Goal: Task Accomplishment & Management: Manage account settings

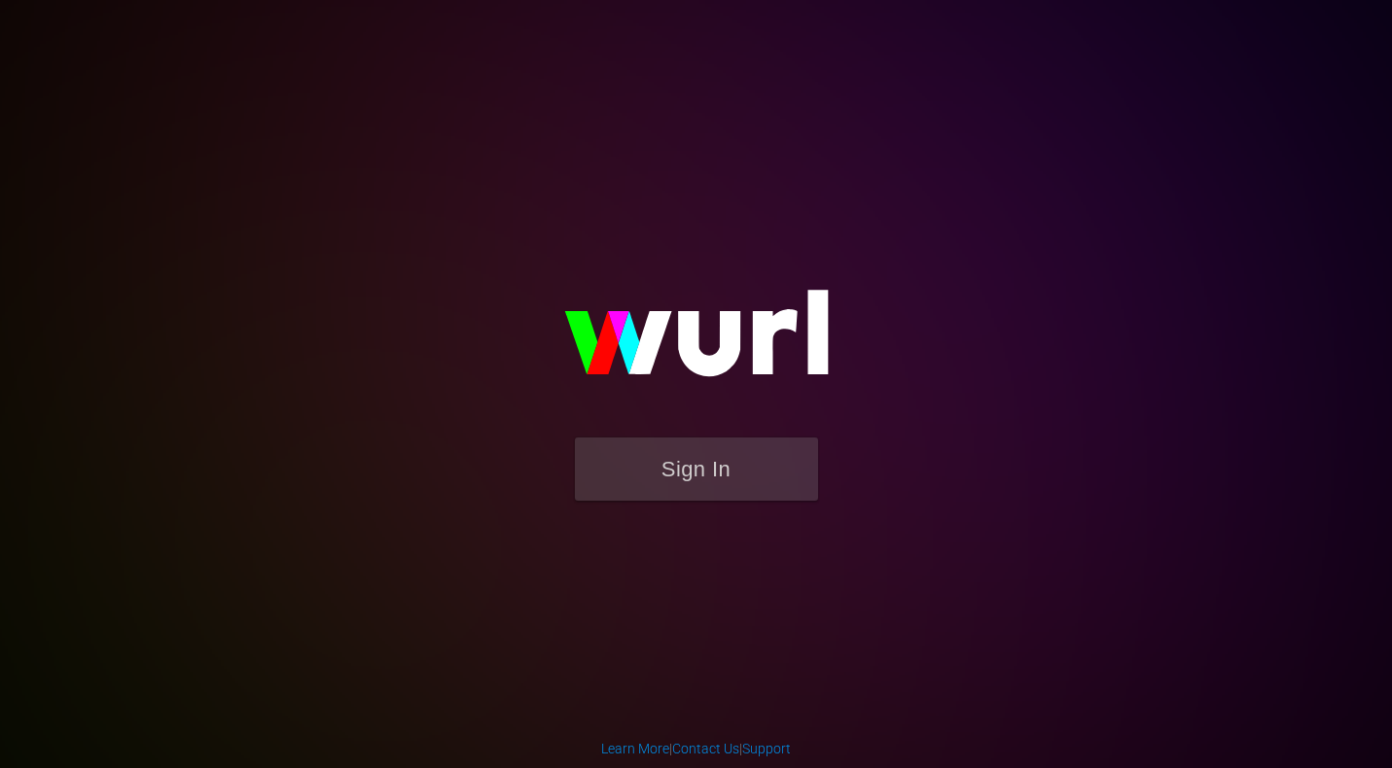
click at [746, 469] on button "Sign In" at bounding box center [696, 469] width 243 height 63
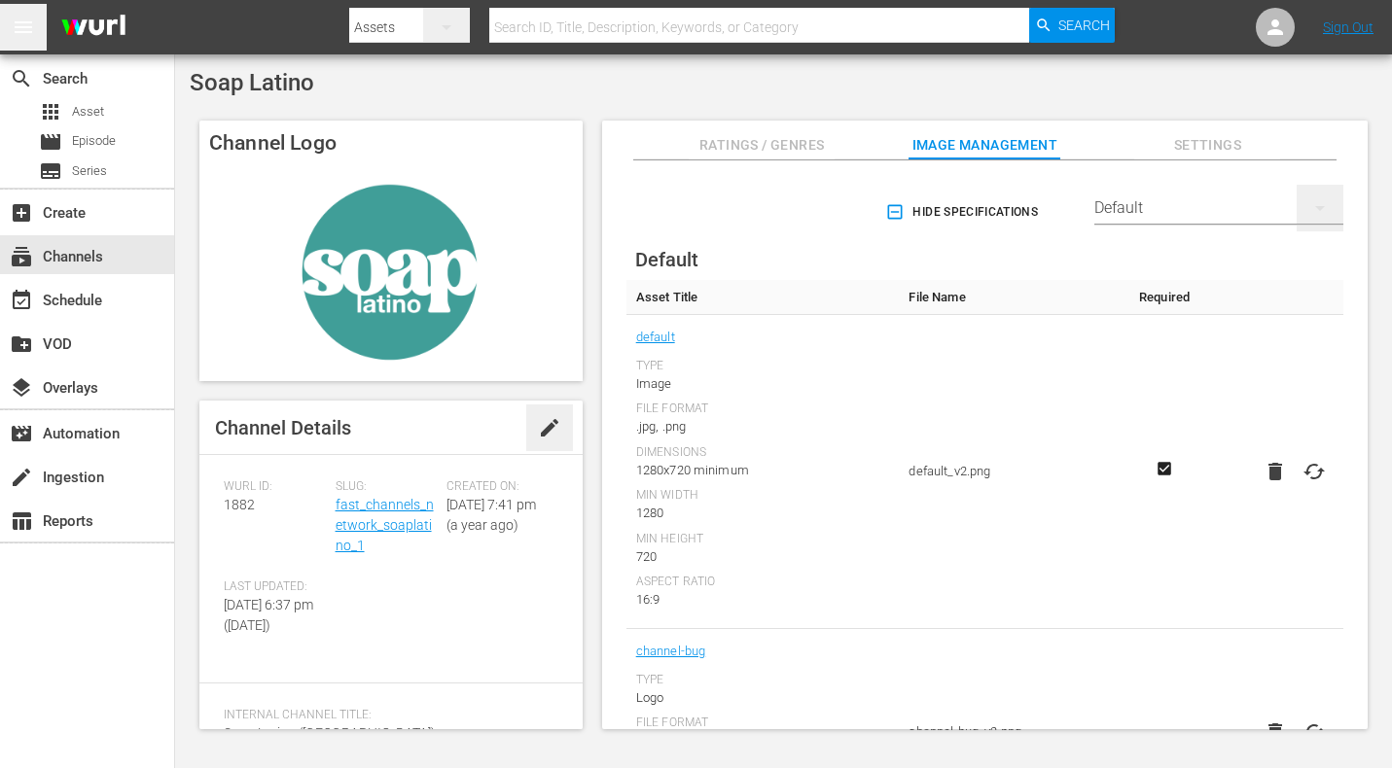
click at [1318, 203] on icon "button" at bounding box center [1319, 207] width 23 height 23
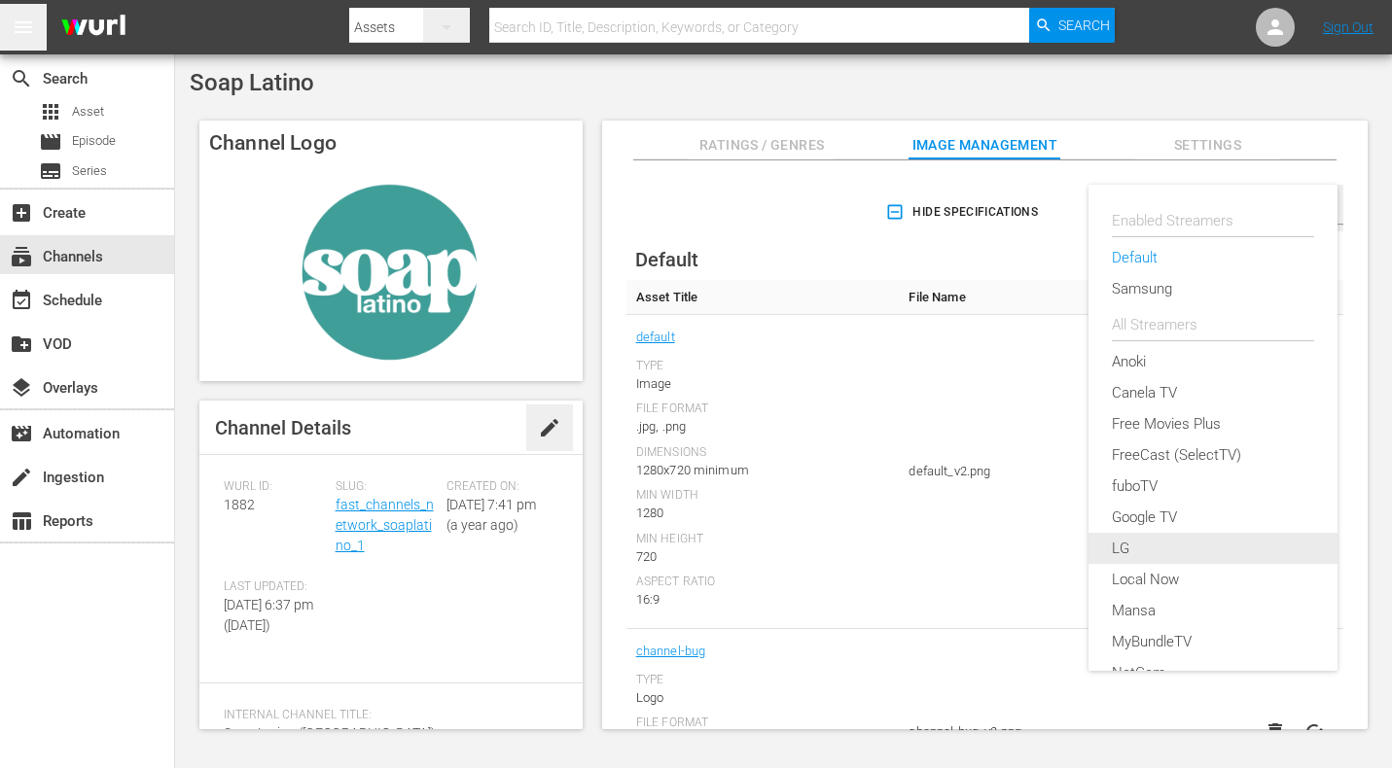
click at [1205, 537] on div "LG" at bounding box center [1213, 548] width 202 height 31
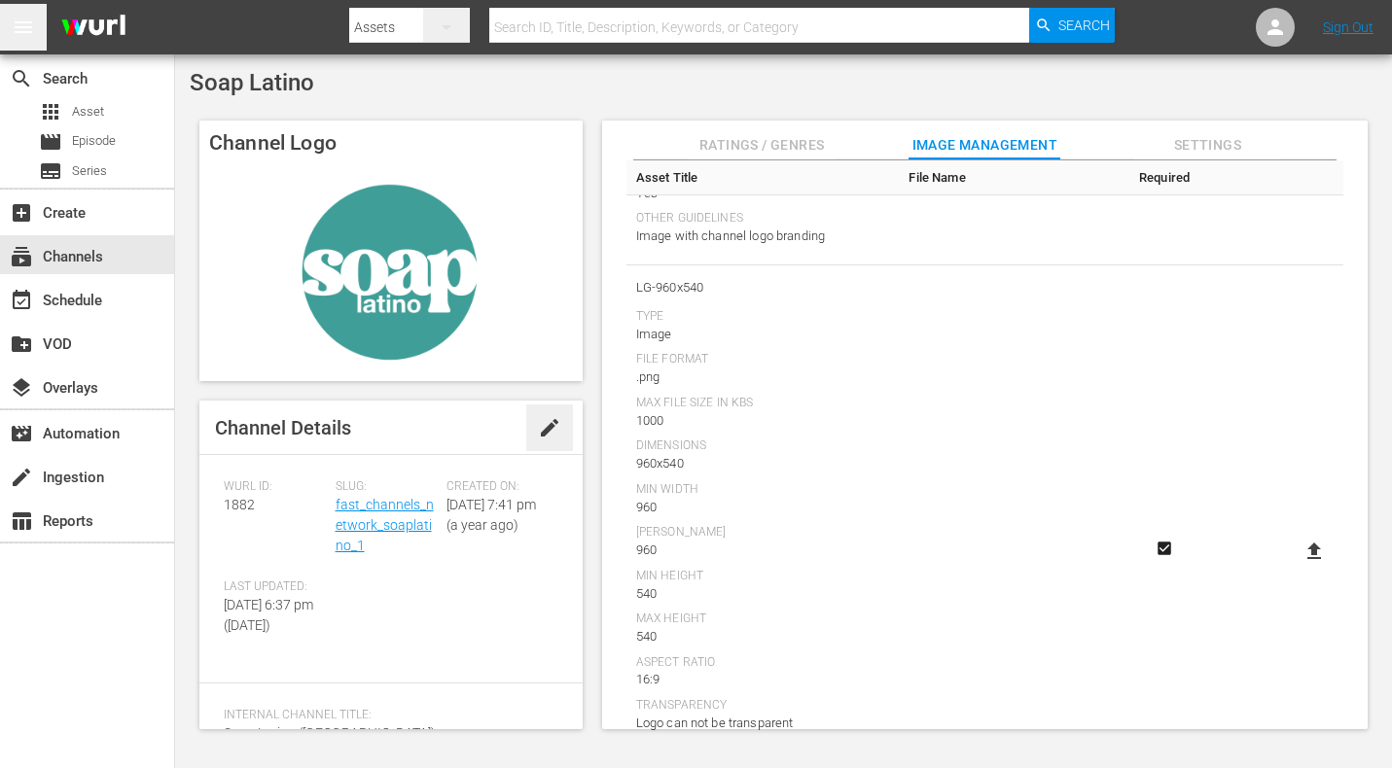
scroll to position [953, 0]
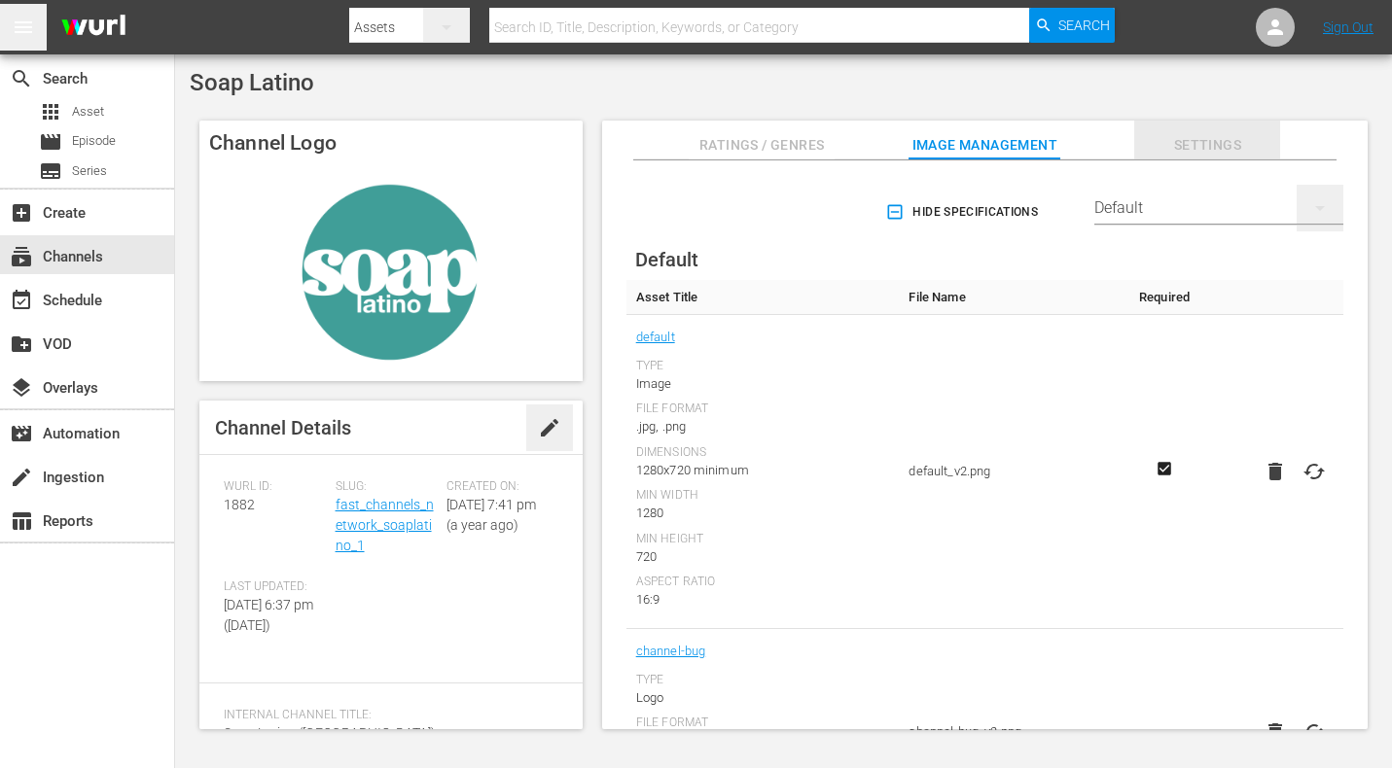
click at [1193, 145] on span "Settings" at bounding box center [1207, 145] width 146 height 24
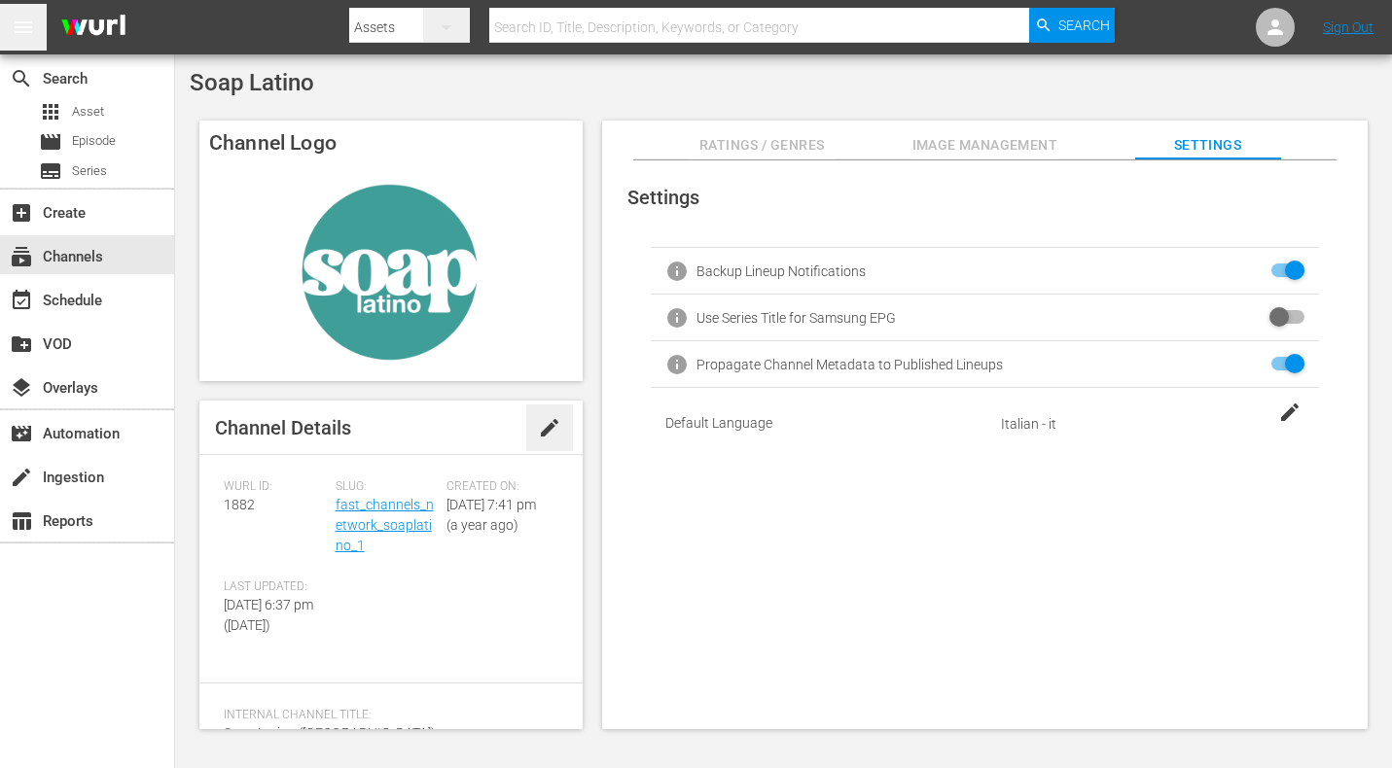
click at [741, 144] on span "Ratings / Genres" at bounding box center [762, 145] width 146 height 24
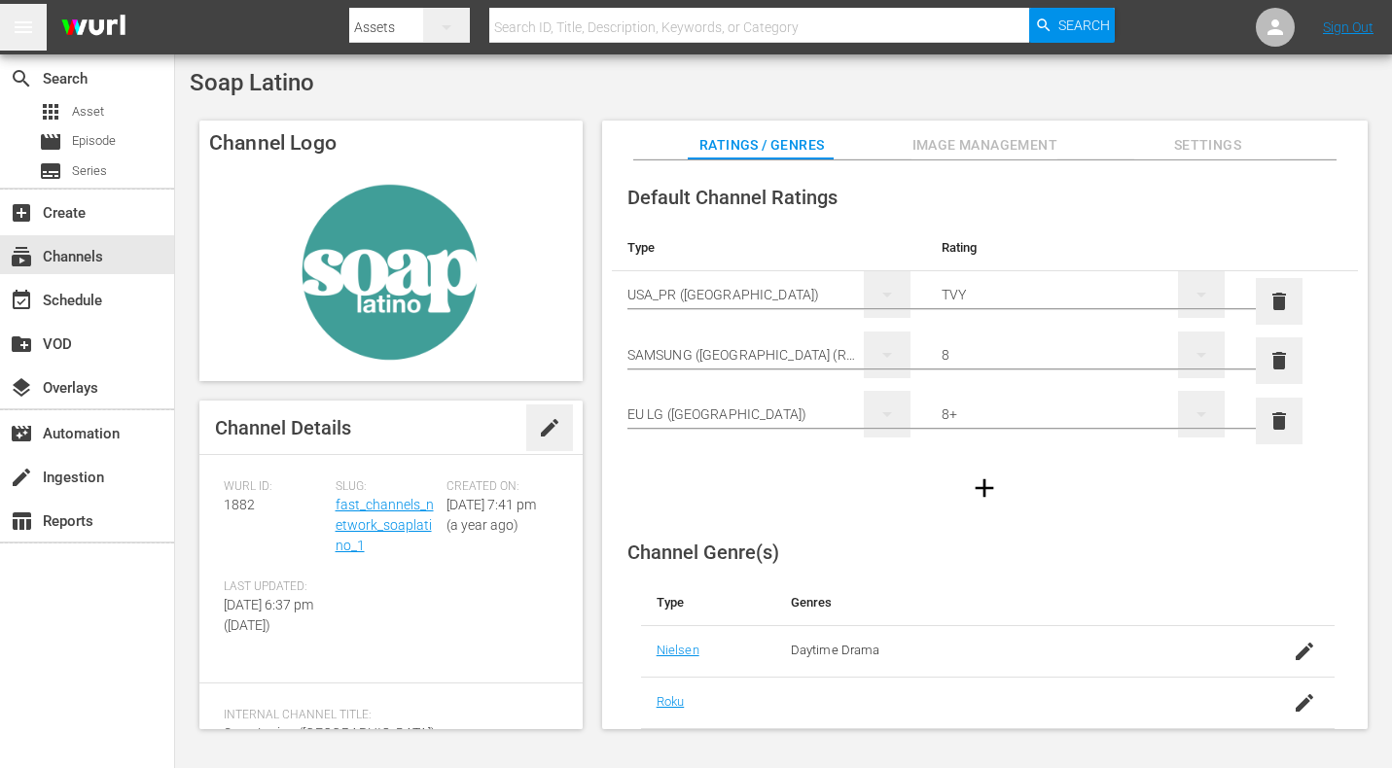
click at [981, 137] on span "Image Management" at bounding box center [984, 145] width 146 height 24
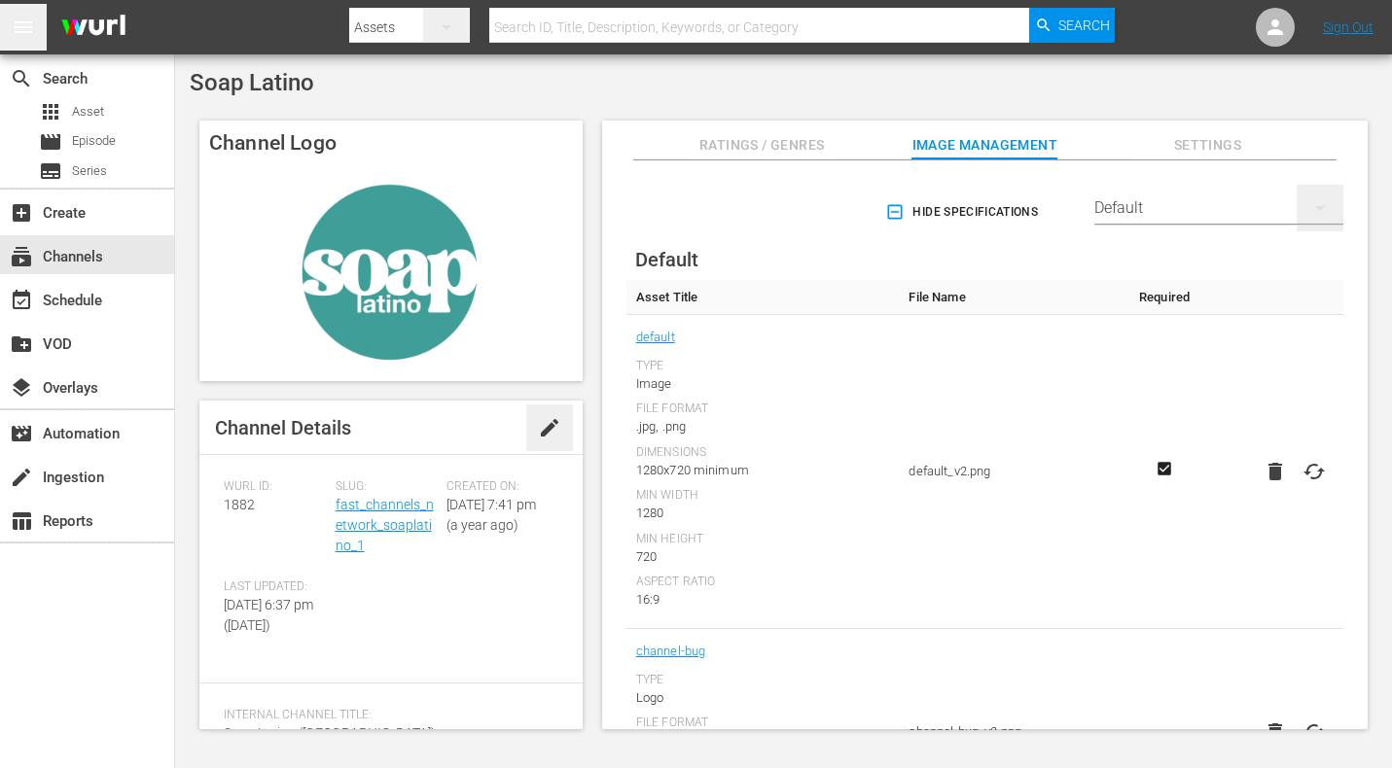
click at [1209, 208] on div "Default" at bounding box center [1218, 208] width 249 height 54
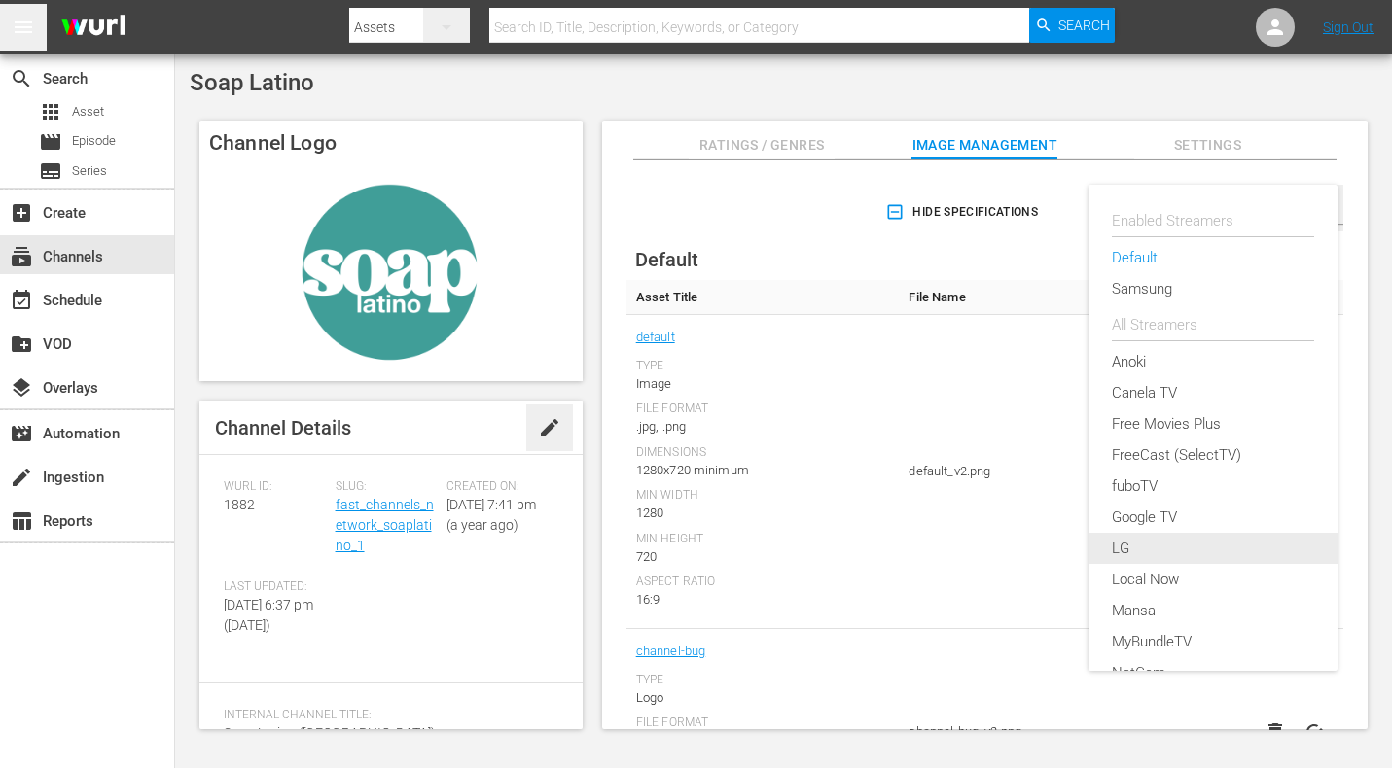
click at [1155, 541] on div "LG" at bounding box center [1213, 548] width 202 height 31
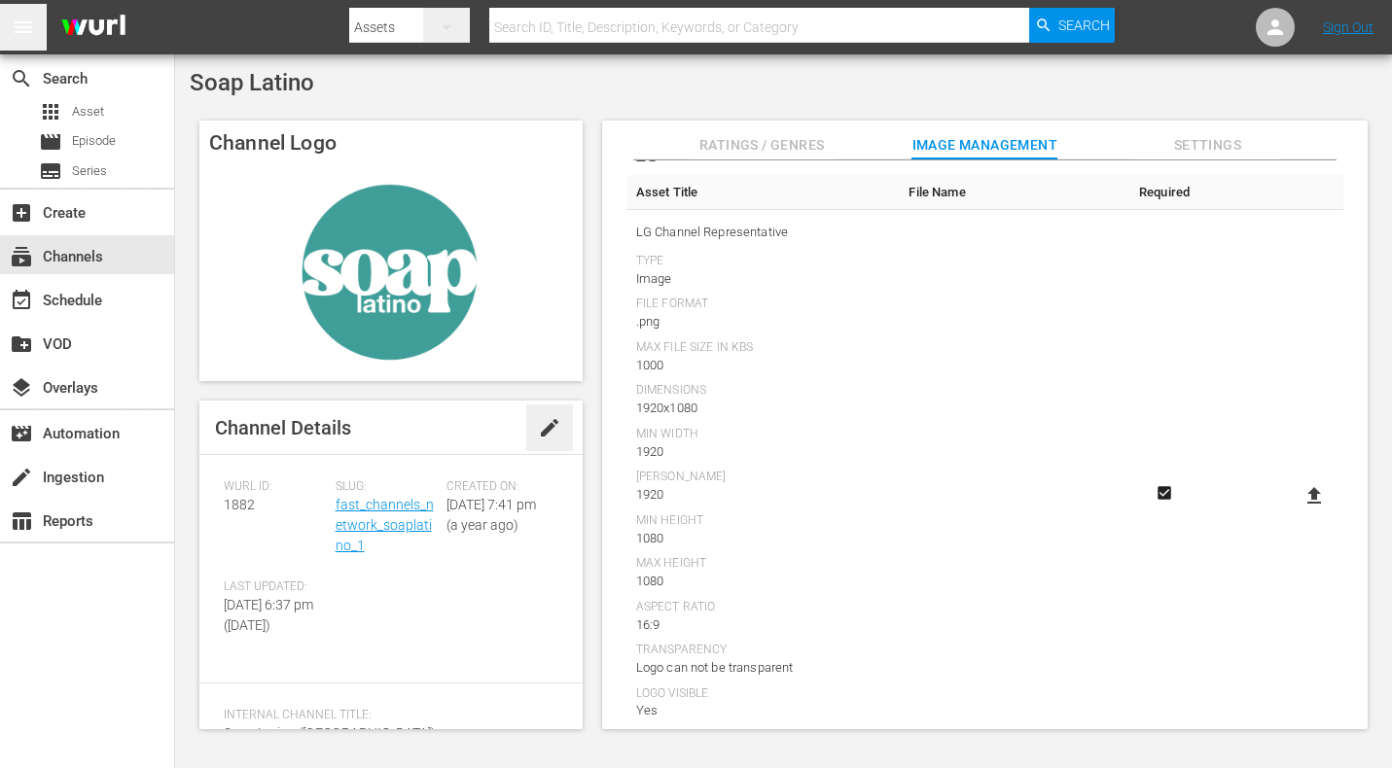
scroll to position [114, 0]
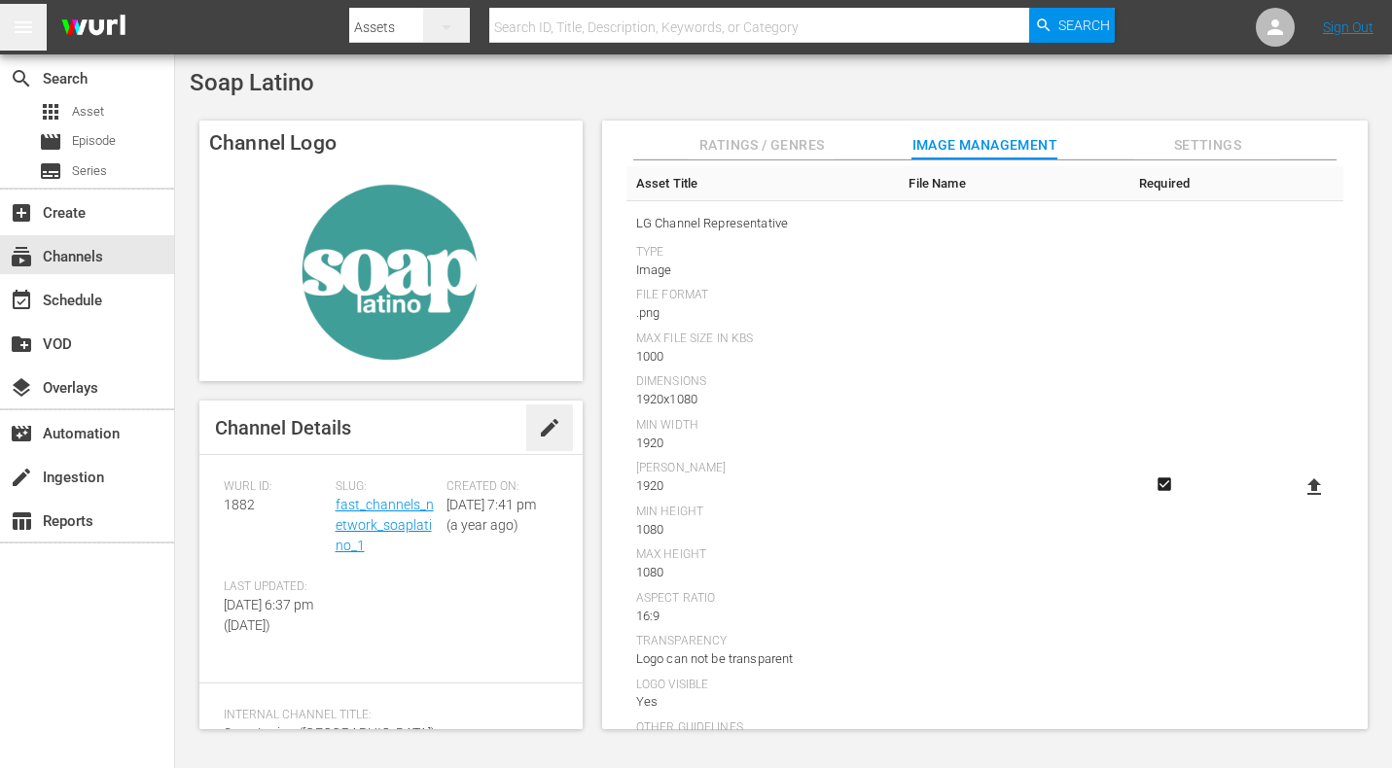
click at [981, 418] on td at bounding box center [1014, 487] width 230 height 573
click at [990, 339] on td at bounding box center [1014, 487] width 230 height 573
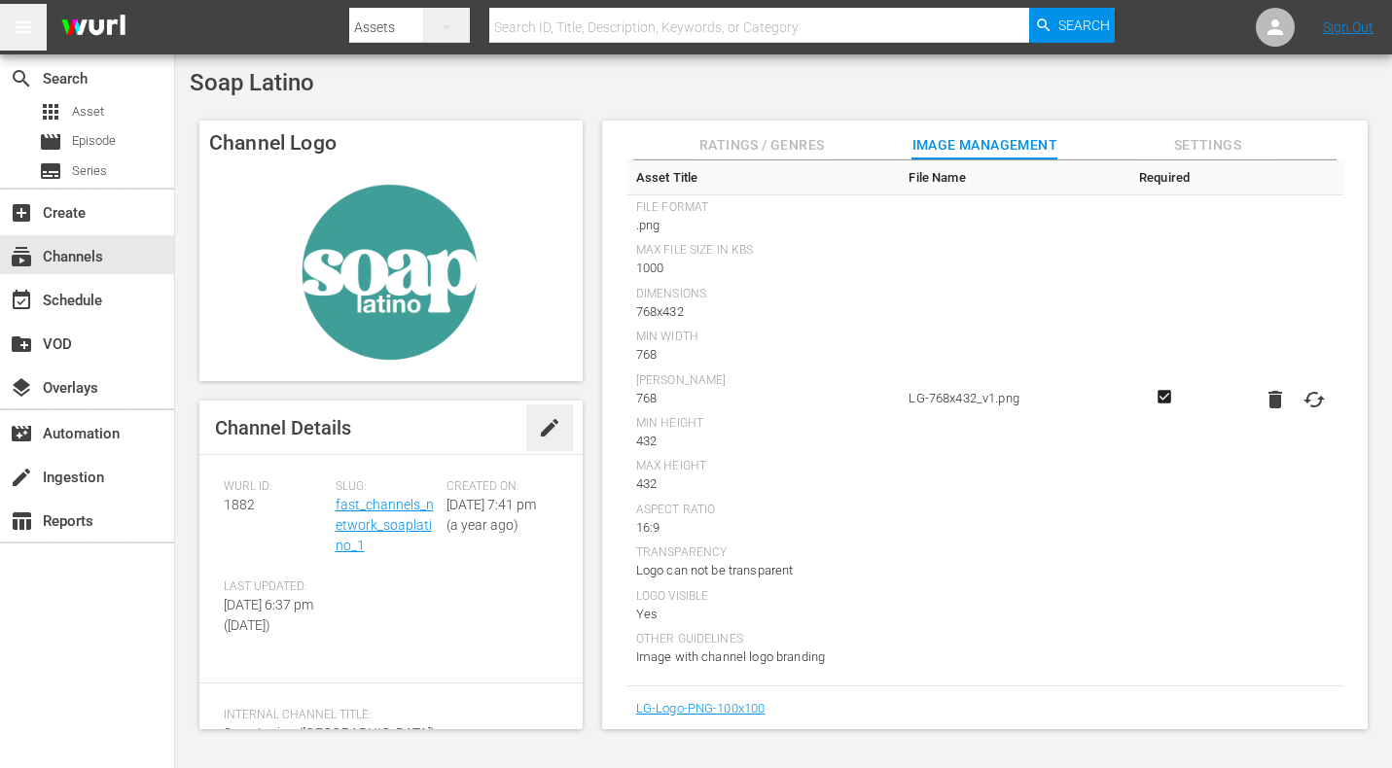
scroll to position [1921, 0]
click at [1307, 389] on icon at bounding box center [1313, 400] width 23 height 23
click at [1295, 417] on input "file" at bounding box center [1294, 417] width 1 height 1
type input "C:\fakepath\AST - LG-768x432.png"
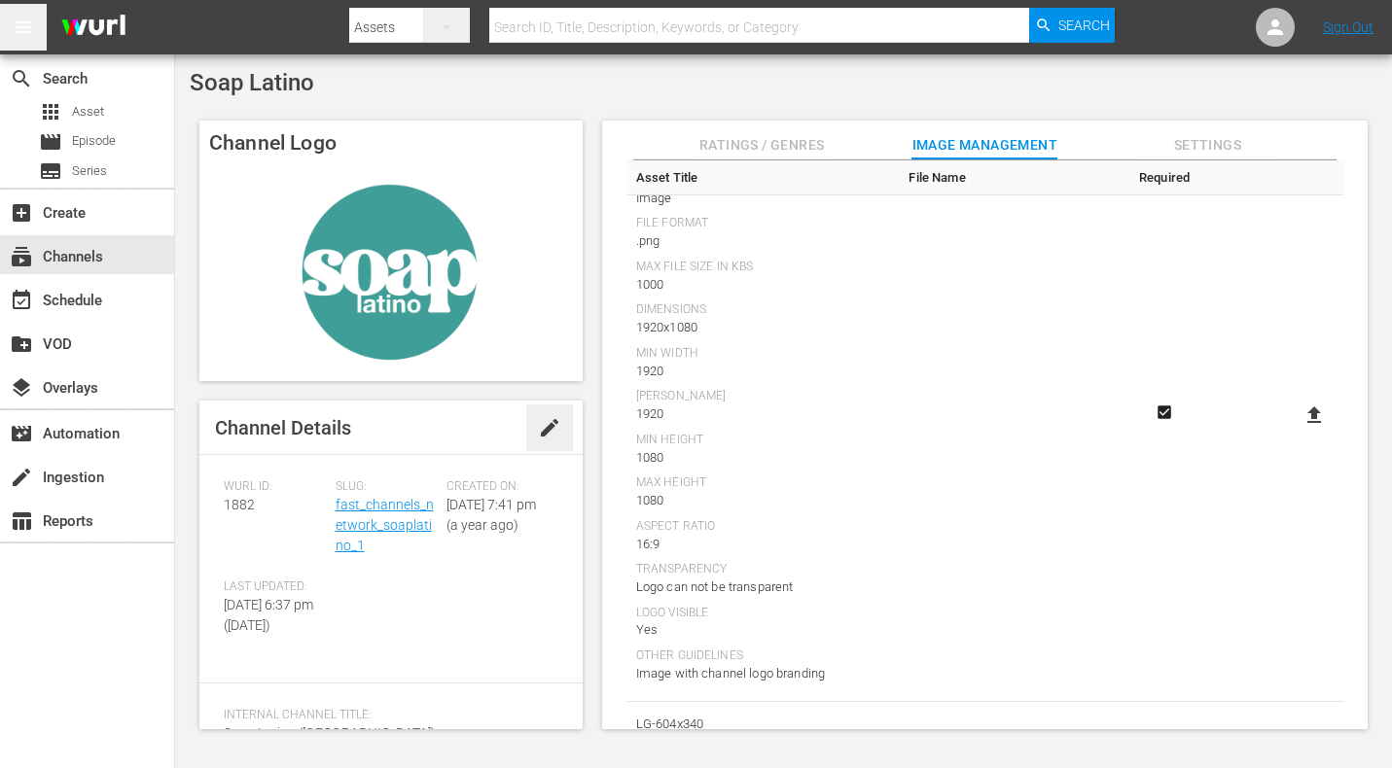
scroll to position [190, 0]
click at [1308, 403] on icon at bounding box center [1314, 411] width 14 height 17
click at [1295, 428] on input "file" at bounding box center [1294, 428] width 1 height 1
type input "C:\fakepath\AST - LG-Thumbnail.png"
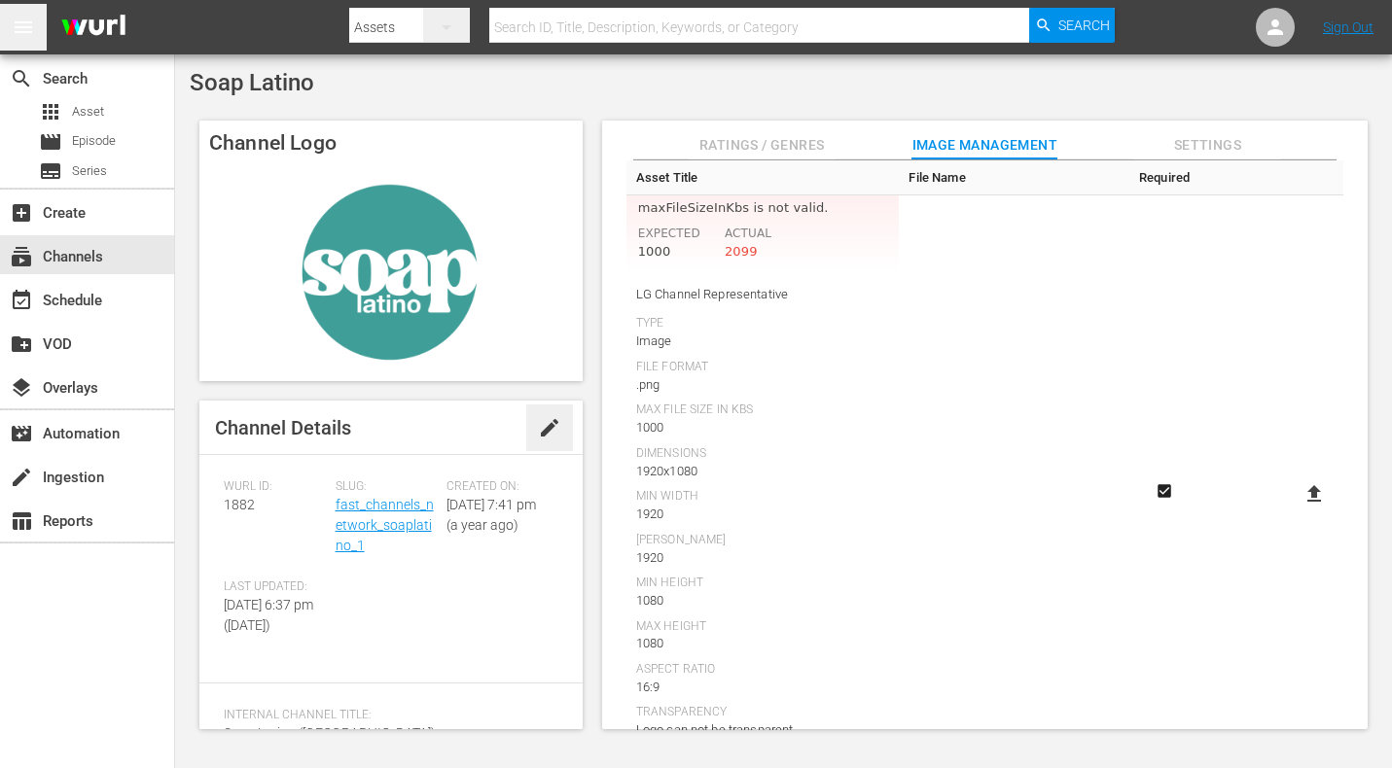
scroll to position [169, 0]
click at [1318, 485] on icon at bounding box center [1313, 496] width 23 height 23
click at [1295, 514] on input "file" at bounding box center [1294, 514] width 1 height 1
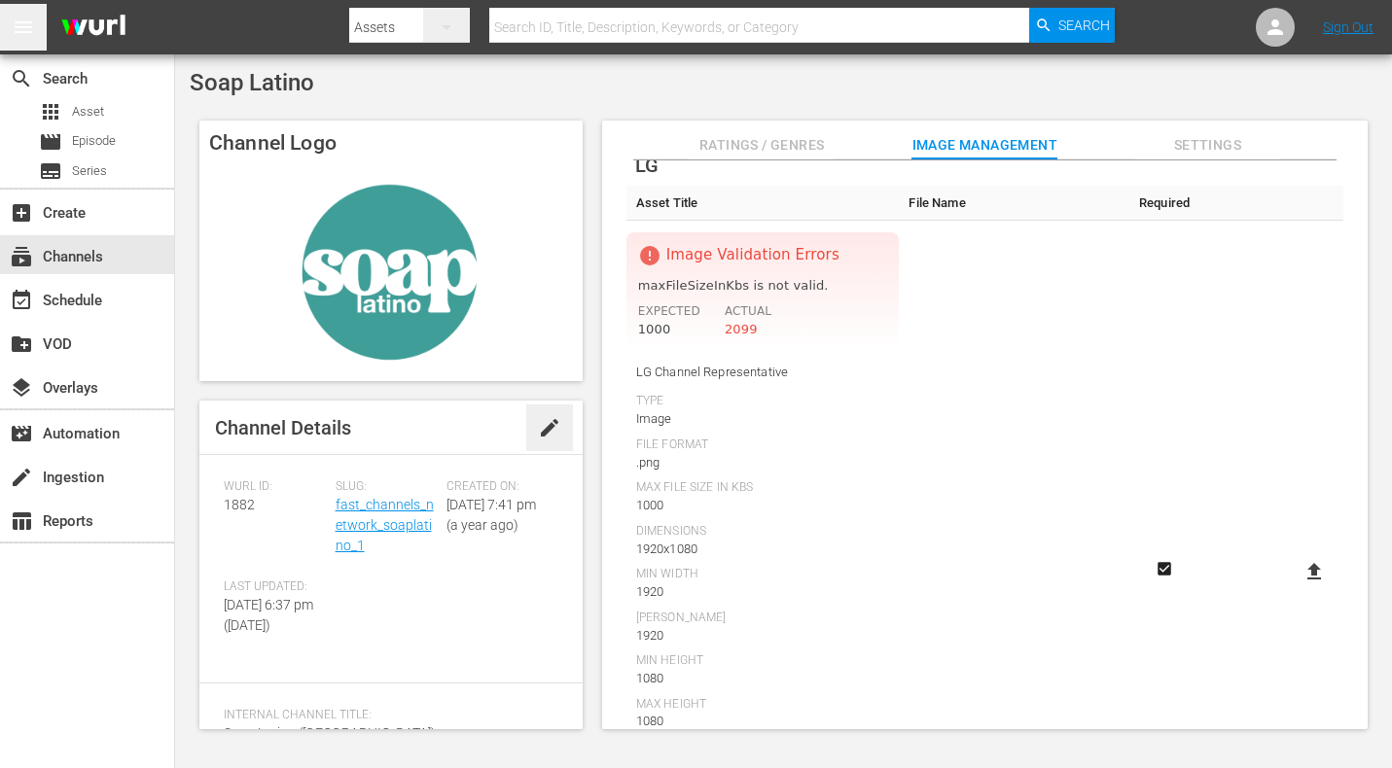
scroll to position [90, 0]
click at [1314, 567] on icon at bounding box center [1314, 575] width 14 height 17
click at [1295, 592] on input "file" at bounding box center [1294, 592] width 1 height 1
click at [1311, 567] on icon at bounding box center [1314, 575] width 14 height 17
click at [1295, 592] on input "file" at bounding box center [1294, 592] width 1 height 1
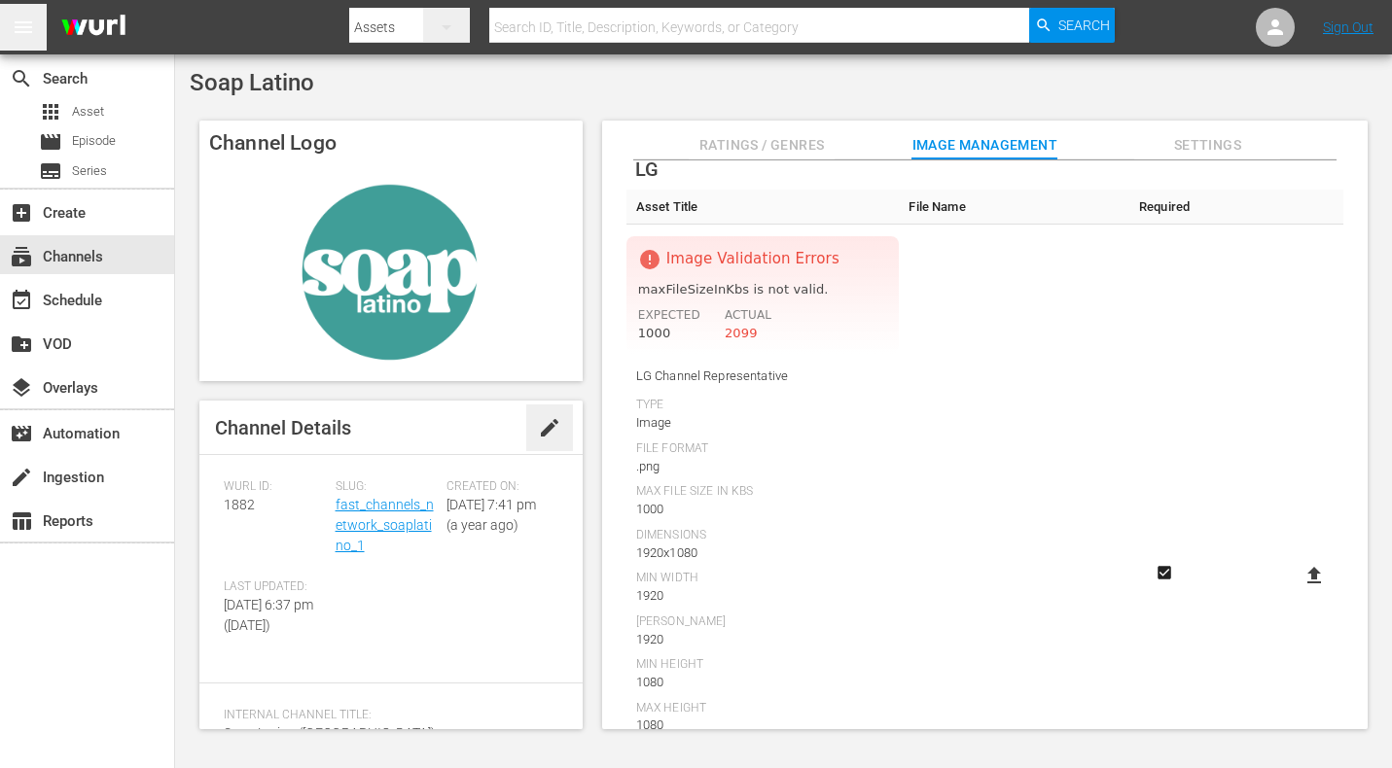
click at [1312, 567] on icon at bounding box center [1314, 575] width 14 height 17
click at [1295, 592] on input "file" at bounding box center [1294, 592] width 1 height 1
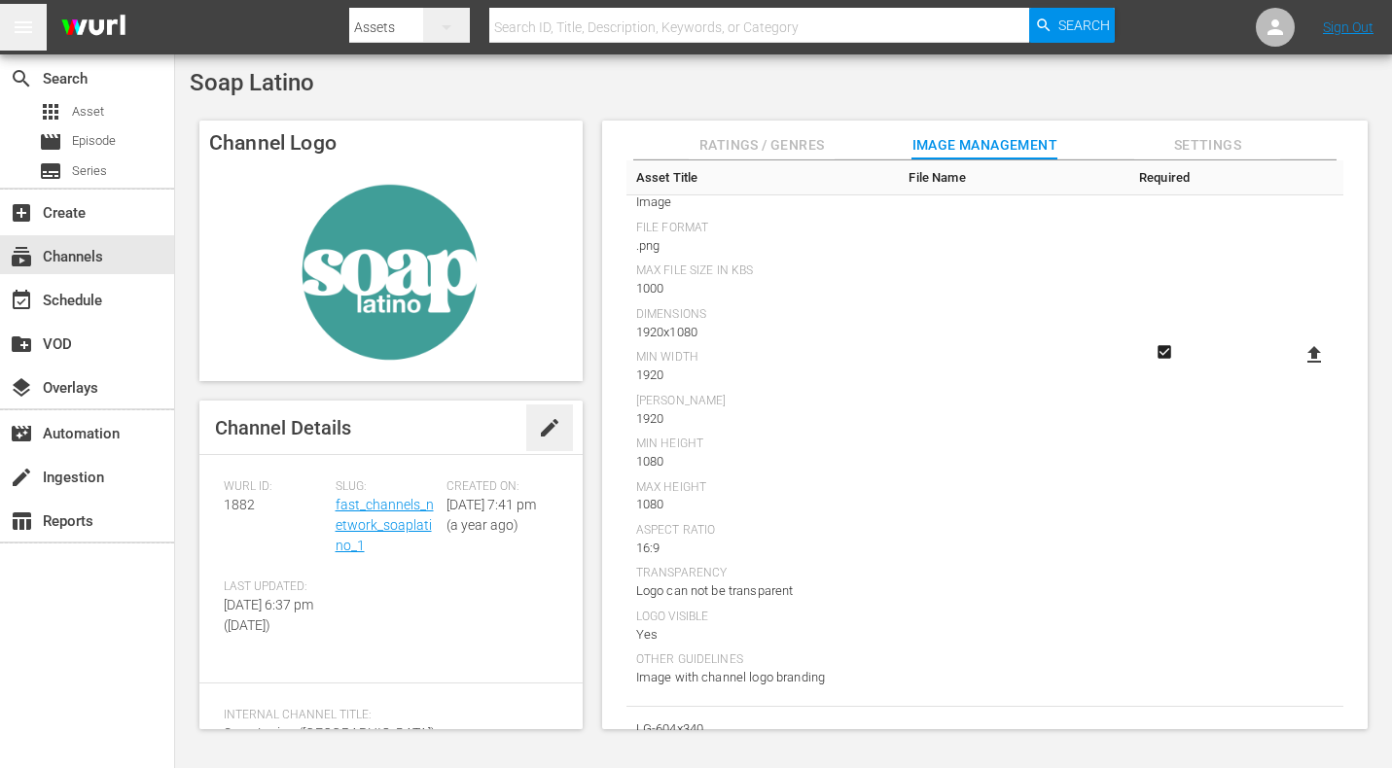
scroll to position [310, 0]
click at [1306, 348] on icon at bounding box center [1313, 355] width 23 height 23
click at [1295, 372] on input "file" at bounding box center [1294, 372] width 1 height 1
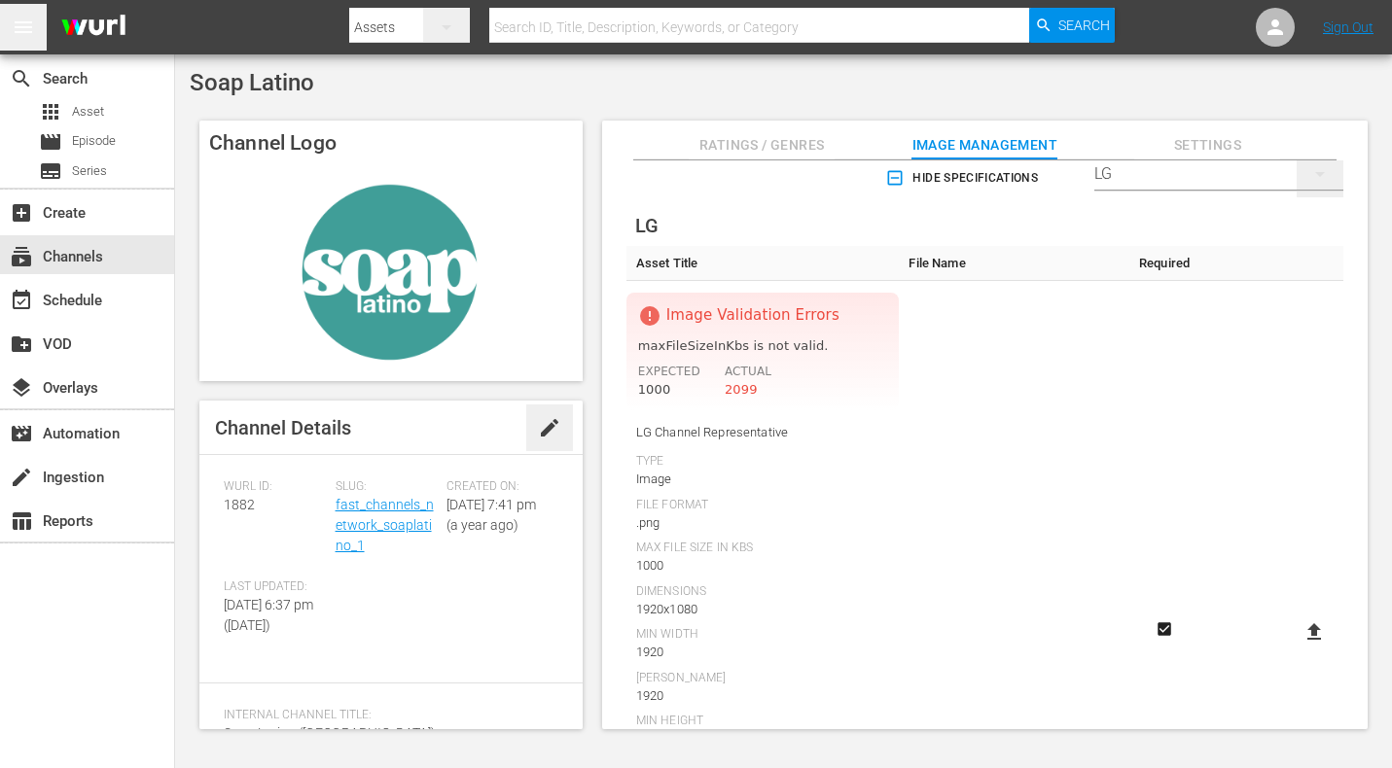
scroll to position [29, 0]
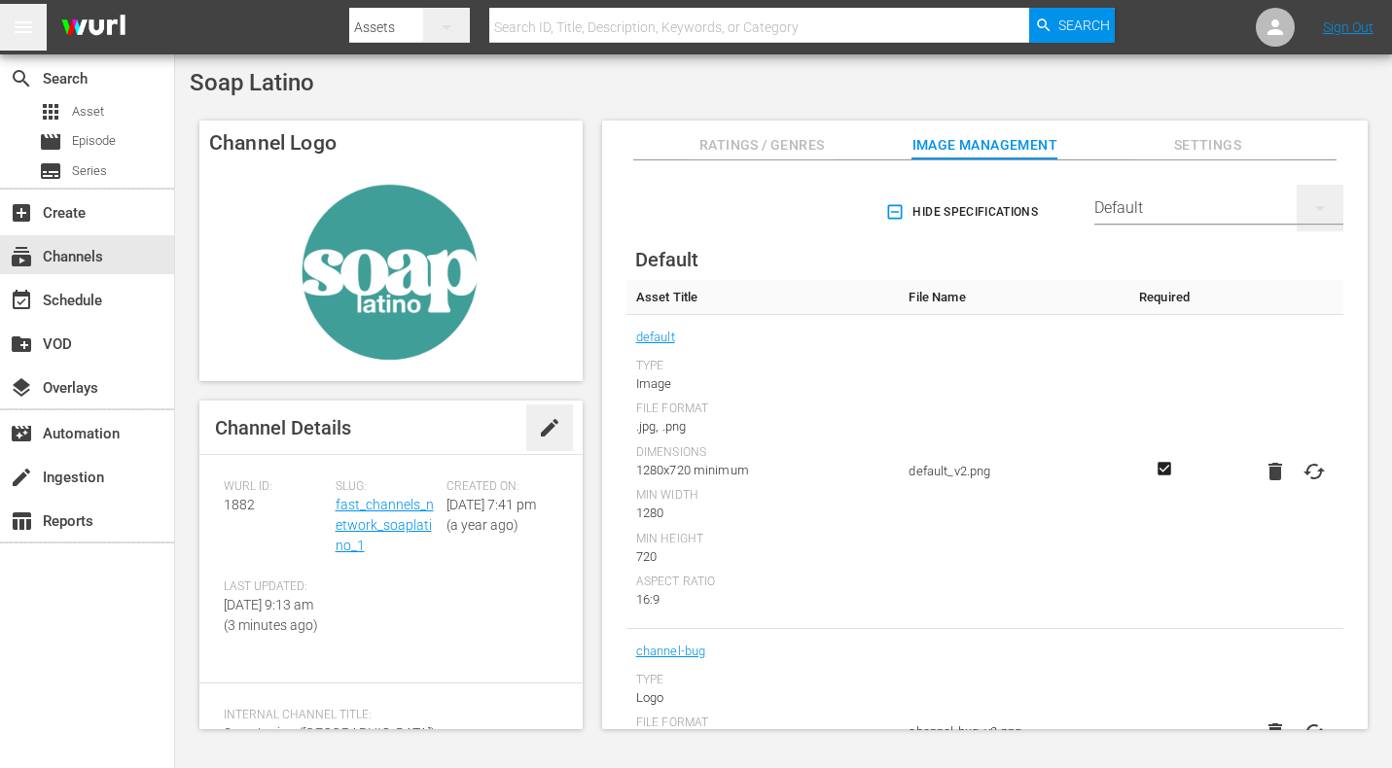
click at [1118, 204] on div "Default" at bounding box center [1218, 208] width 249 height 54
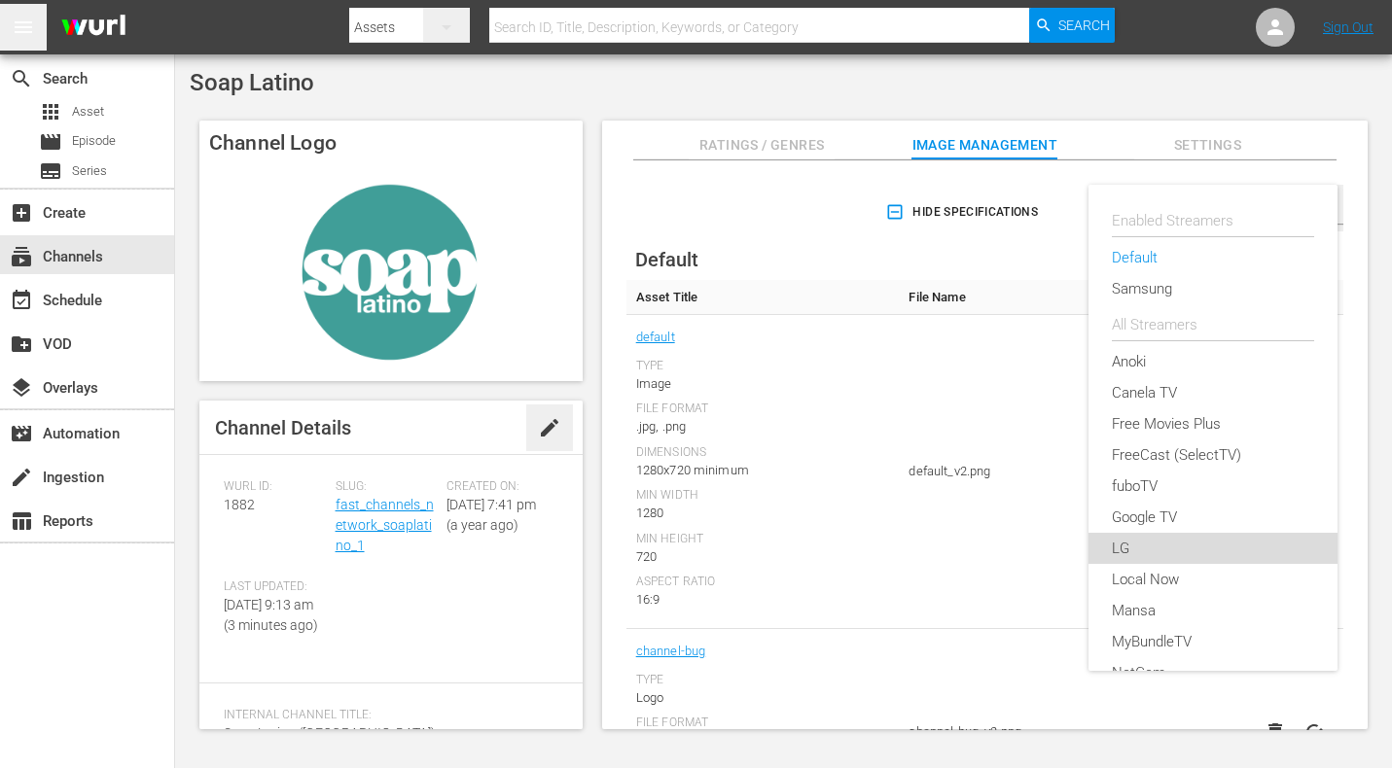
click at [1153, 547] on div "LG" at bounding box center [1213, 548] width 202 height 31
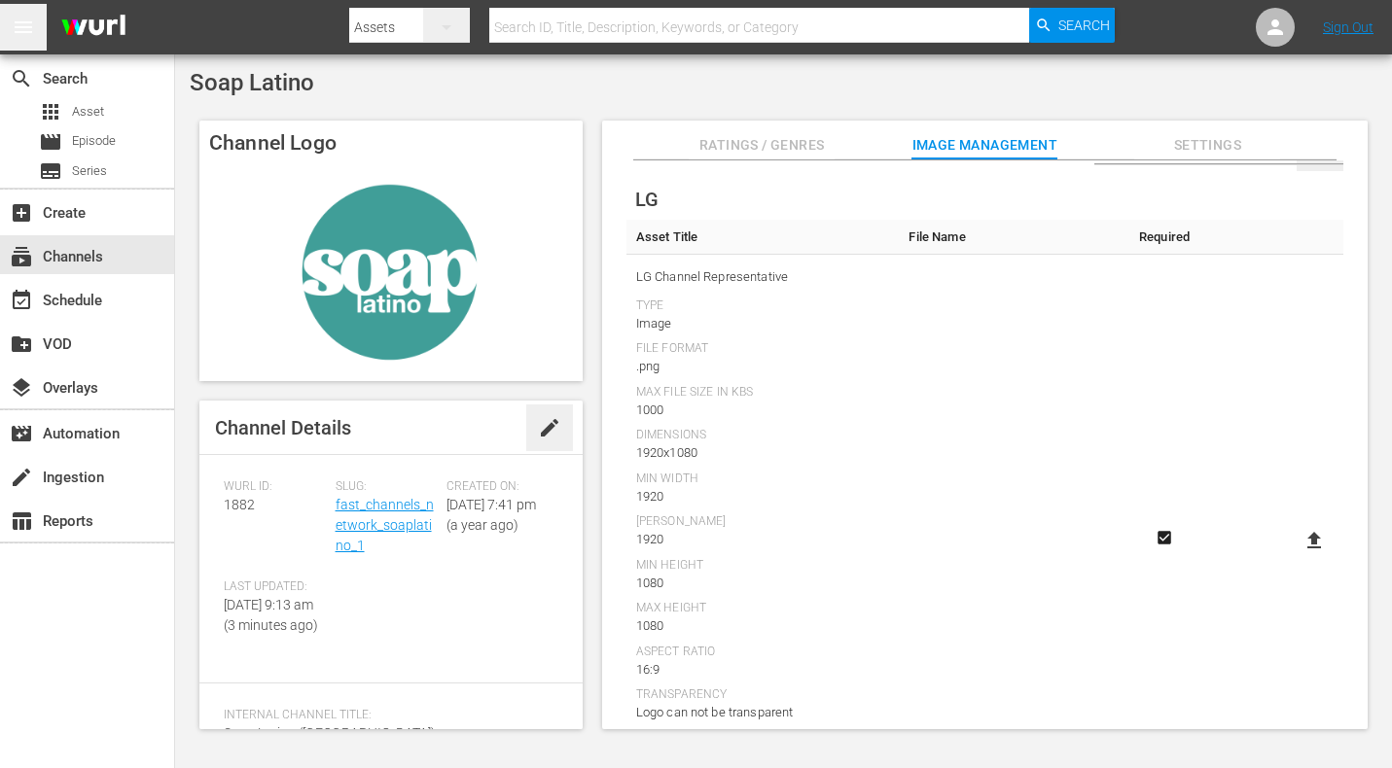
scroll to position [66, 0]
click at [1310, 526] on icon at bounding box center [1314, 534] width 14 height 17
click at [1295, 551] on input "file" at bounding box center [1294, 551] width 1 height 1
type input "C:\fakepath\AST - LG-Thumbnail.png"
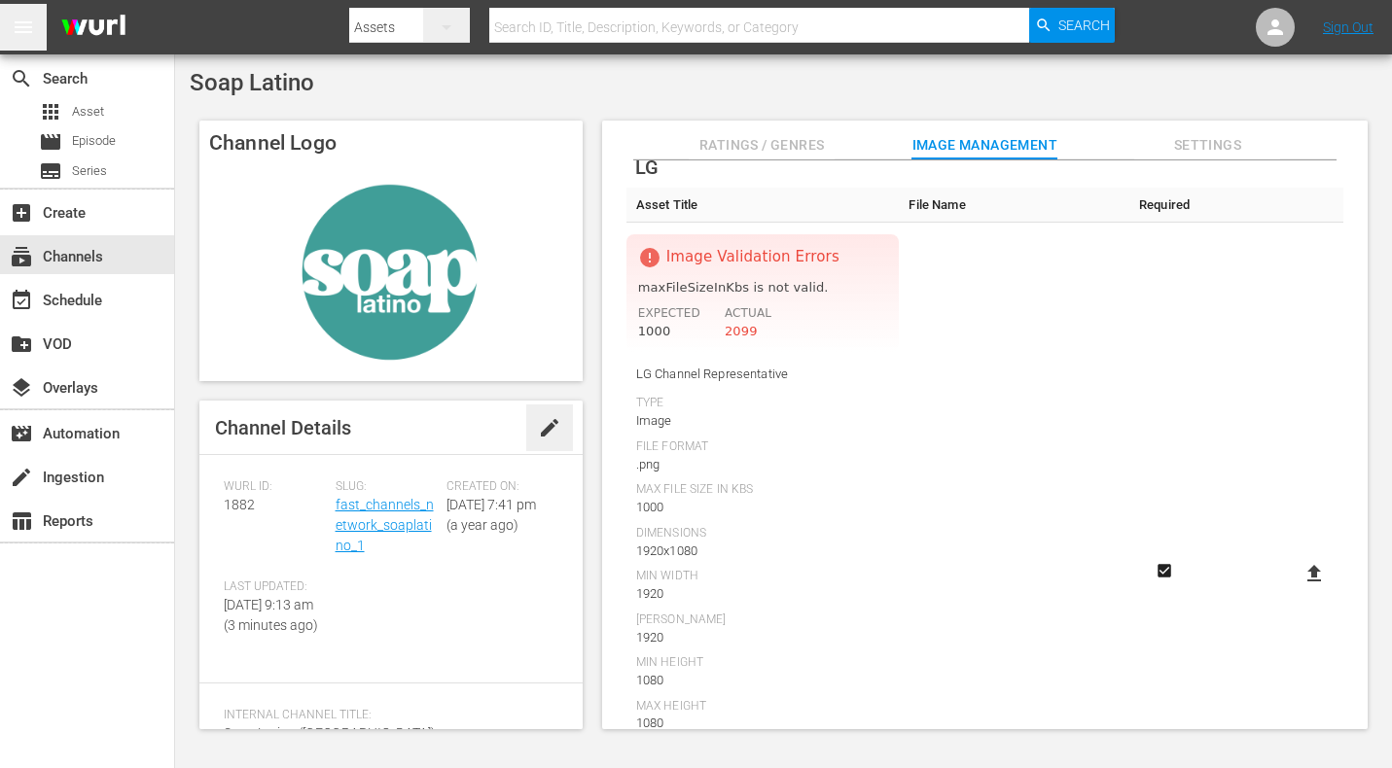
scroll to position [89, 0]
click at [1295, 454] on td at bounding box center [1271, 577] width 144 height 703
click at [1308, 568] on icon at bounding box center [1314, 576] width 14 height 17
click at [1295, 593] on input "file" at bounding box center [1294, 593] width 1 height 1
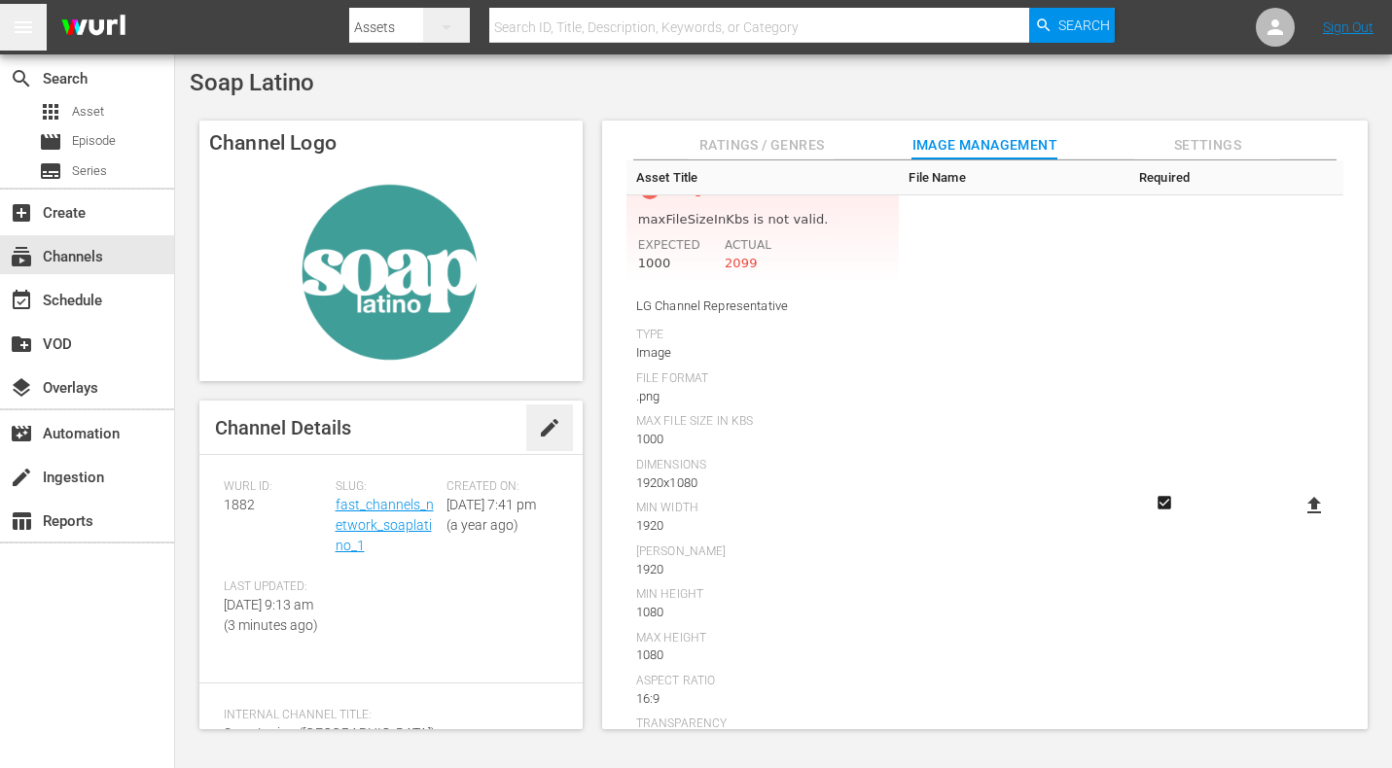
scroll to position [148, 0]
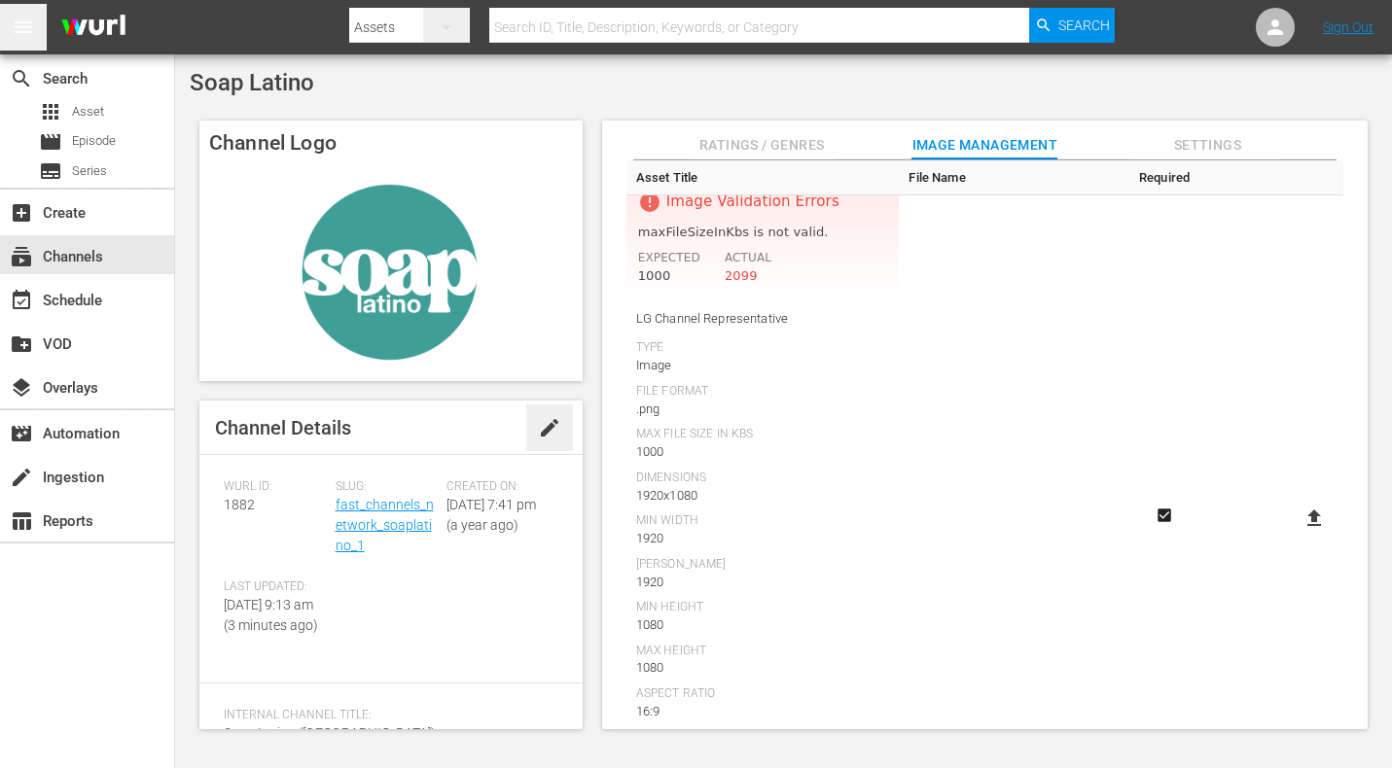
click at [818, 153] on span "Ratings / Genres" at bounding box center [762, 145] width 146 height 24
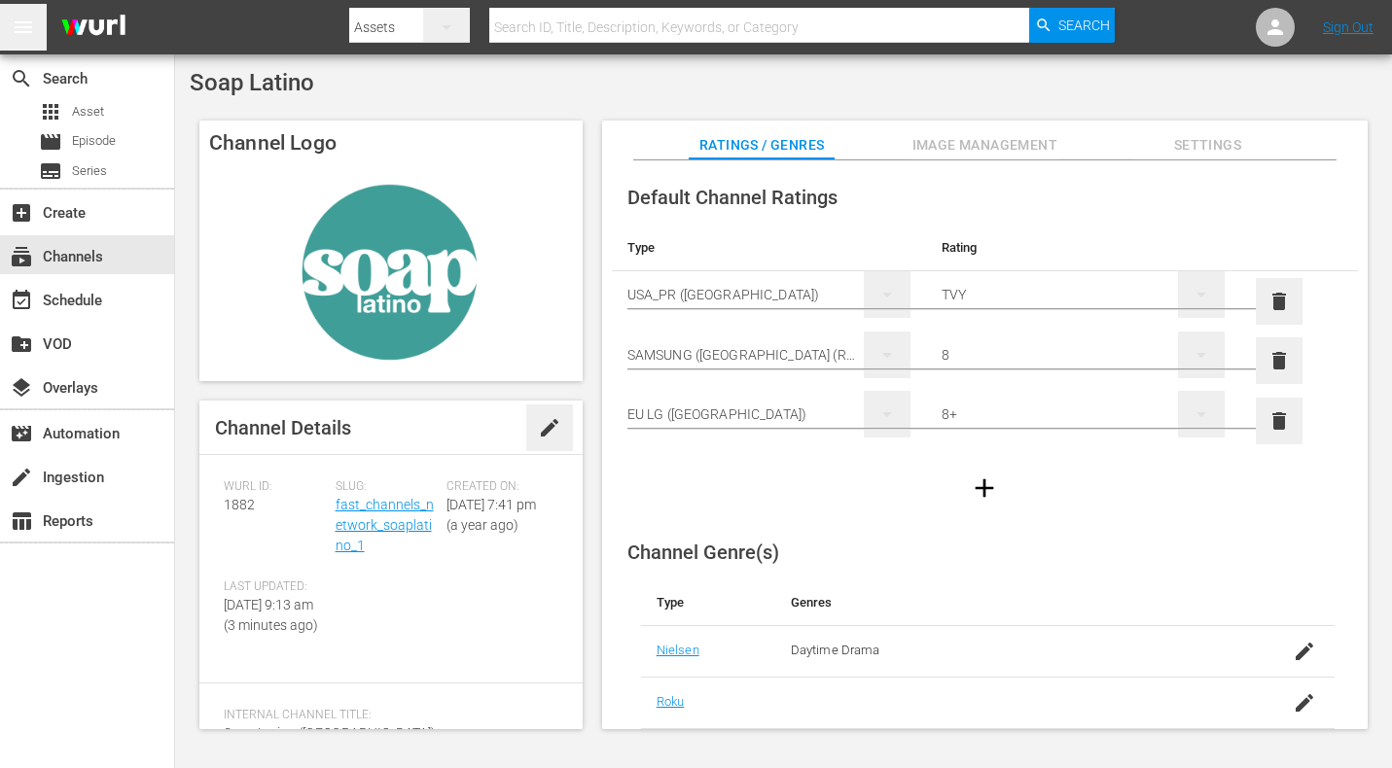
click at [1187, 140] on span "Settings" at bounding box center [1207, 145] width 146 height 24
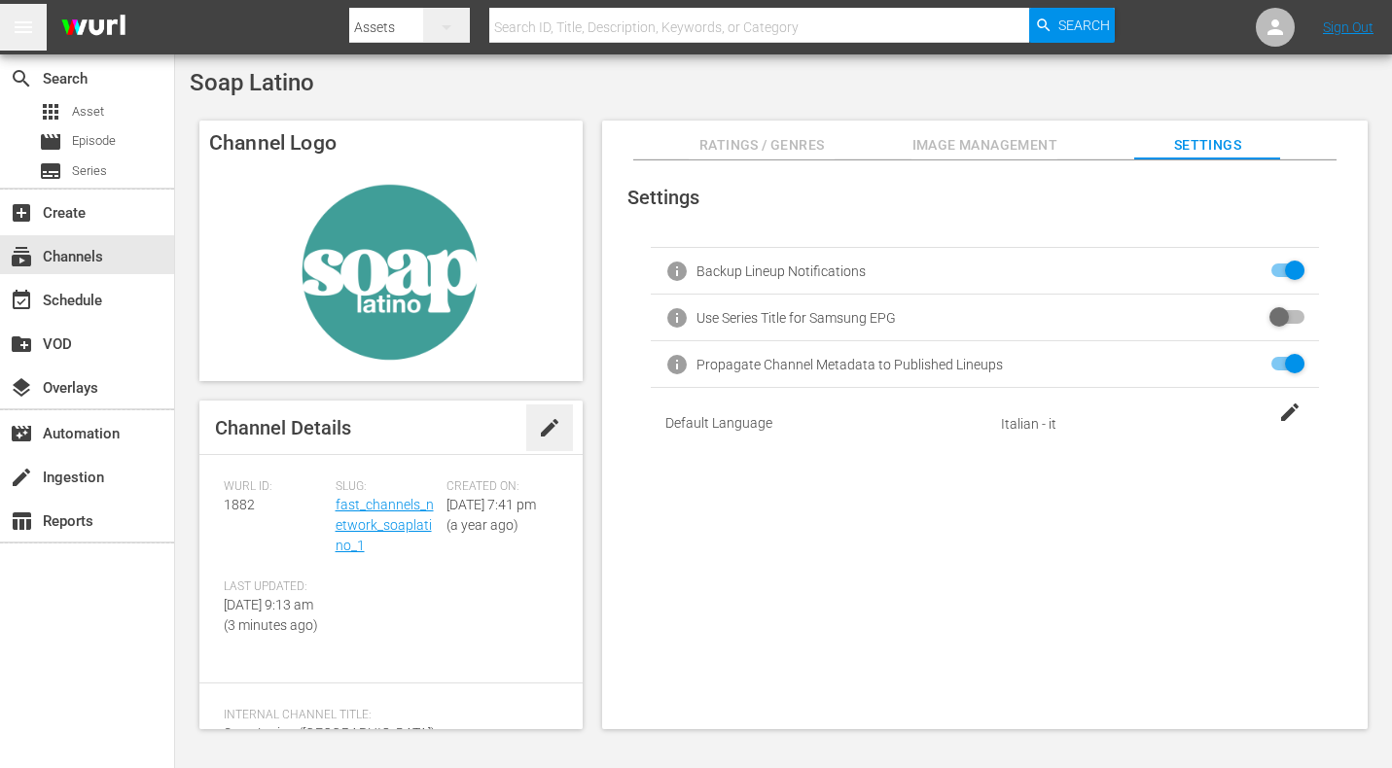
click at [1037, 143] on span "Image Management" at bounding box center [984, 145] width 146 height 24
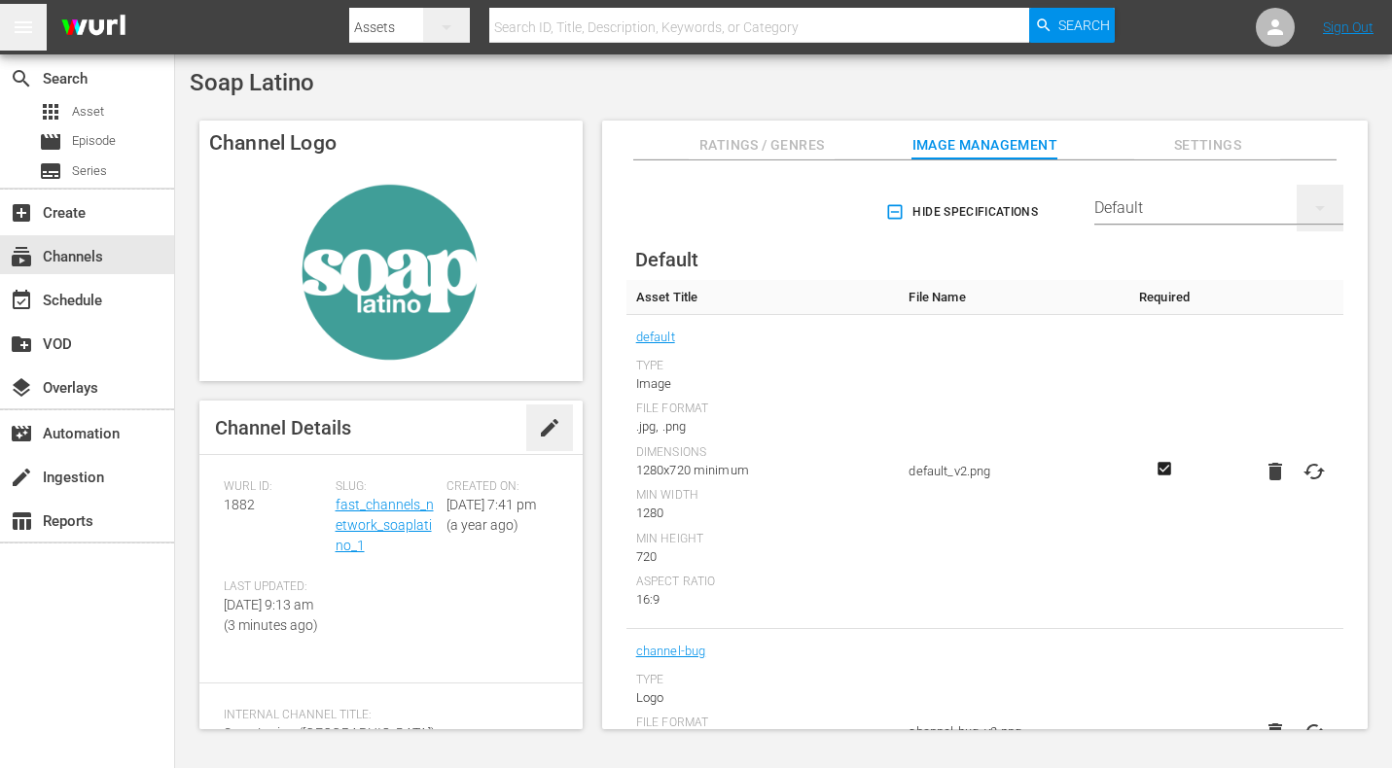
click at [1128, 210] on div "Default" at bounding box center [1218, 208] width 249 height 54
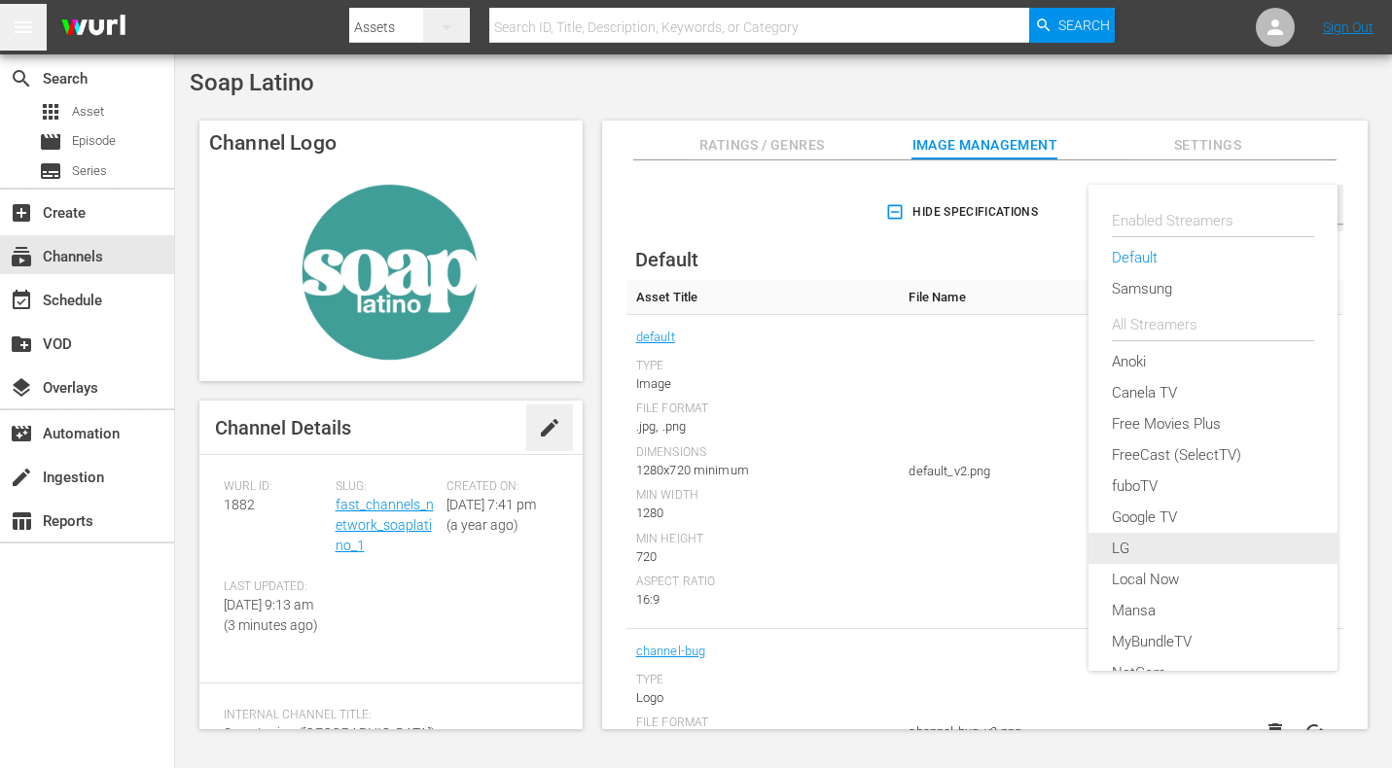
click at [1174, 540] on div "LG" at bounding box center [1213, 548] width 202 height 31
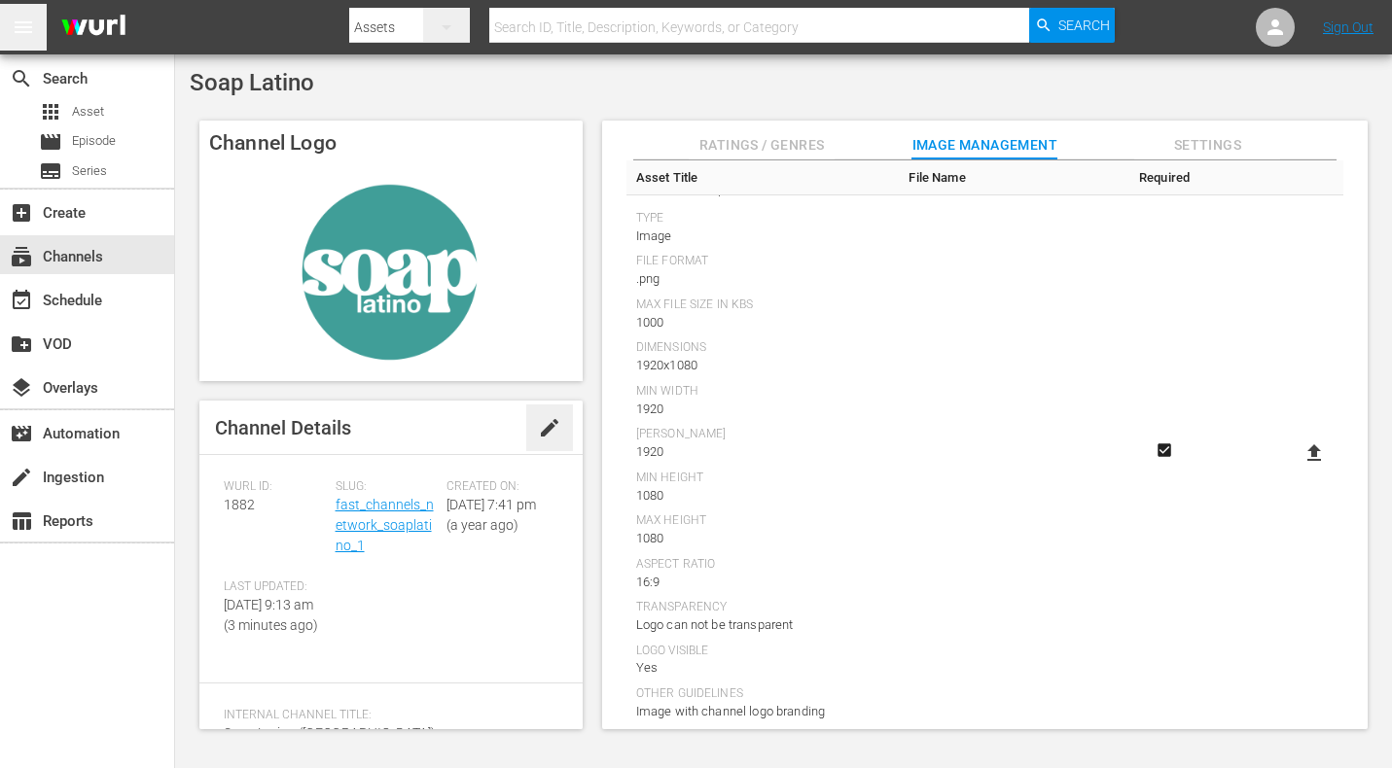
click at [1304, 442] on icon at bounding box center [1313, 453] width 23 height 23
click at [1295, 470] on input "file" at bounding box center [1294, 470] width 1 height 1
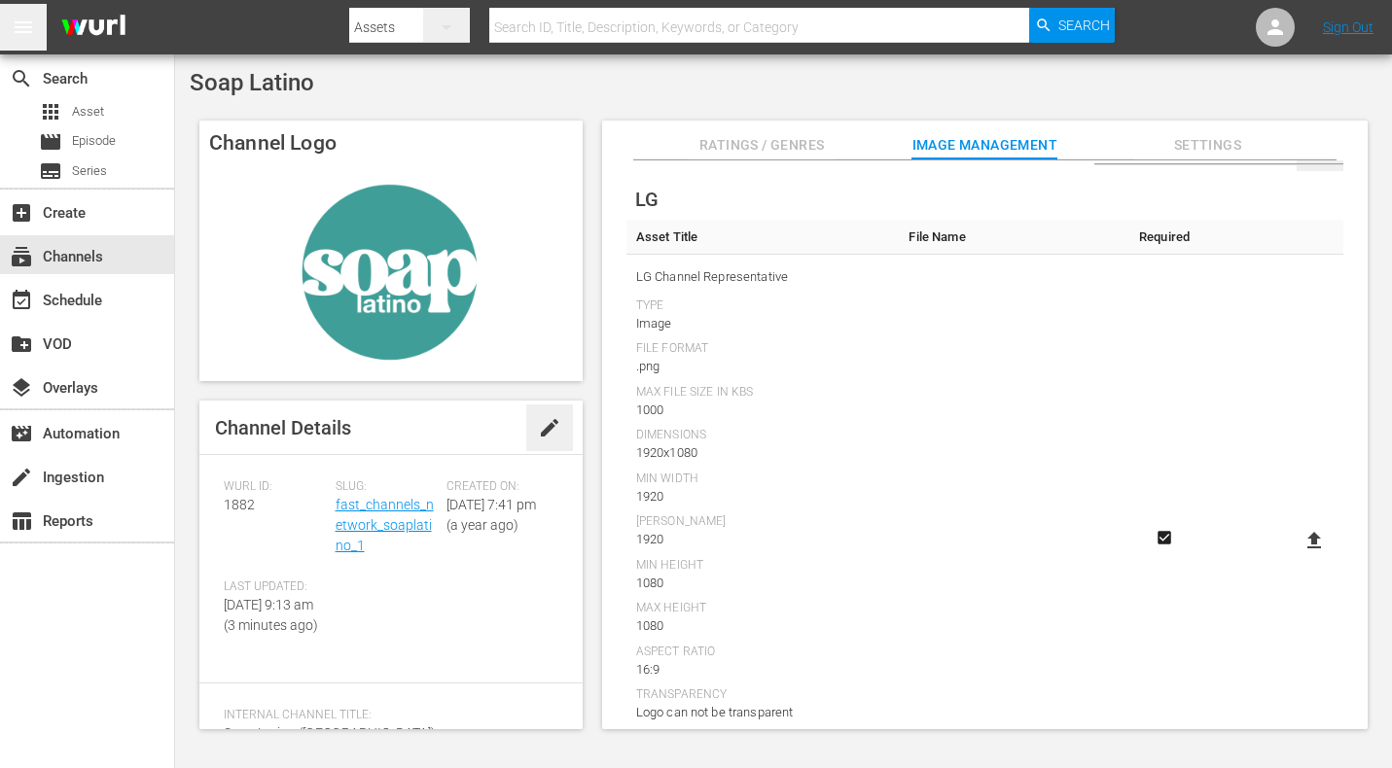
scroll to position [64, 0]
click at [916, 436] on td at bounding box center [1014, 537] width 230 height 573
click at [929, 482] on td at bounding box center [1014, 537] width 230 height 573
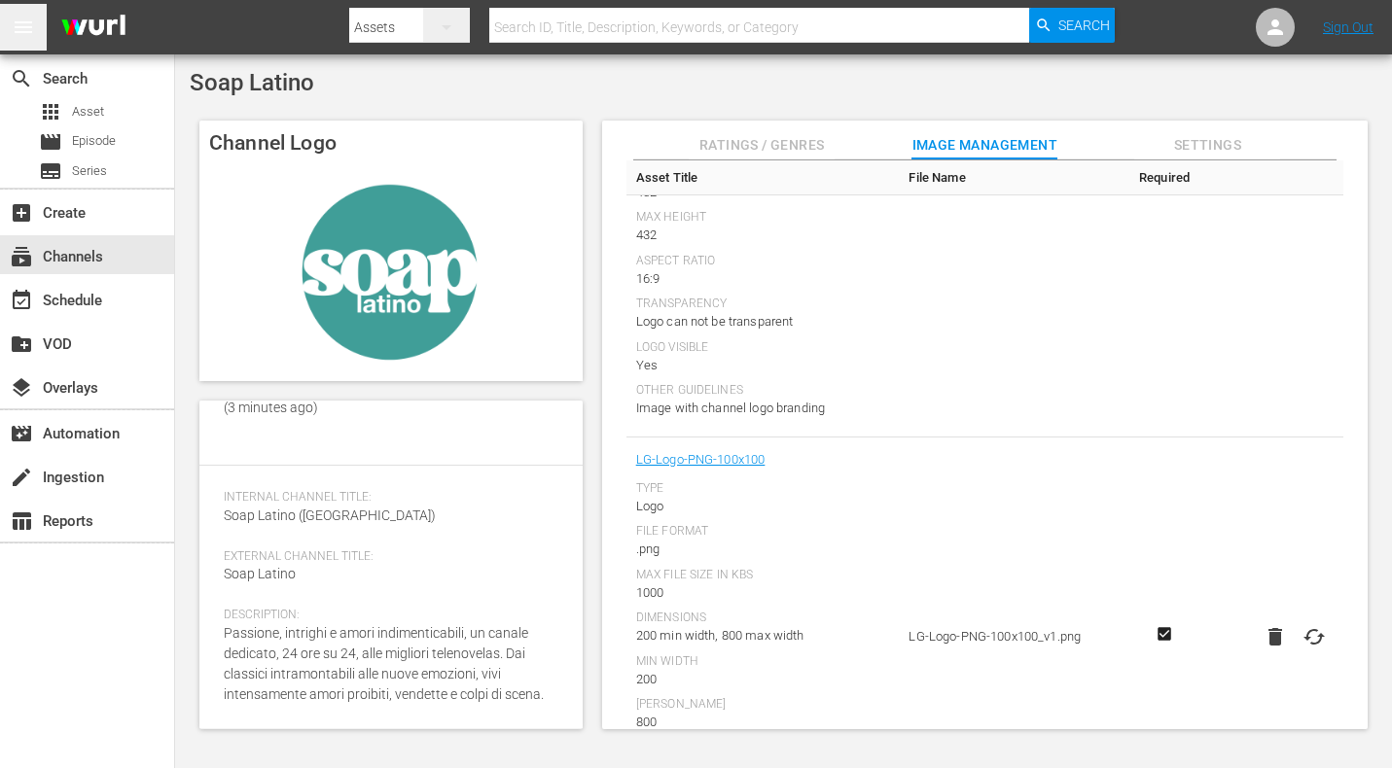
scroll to position [2139, 0]
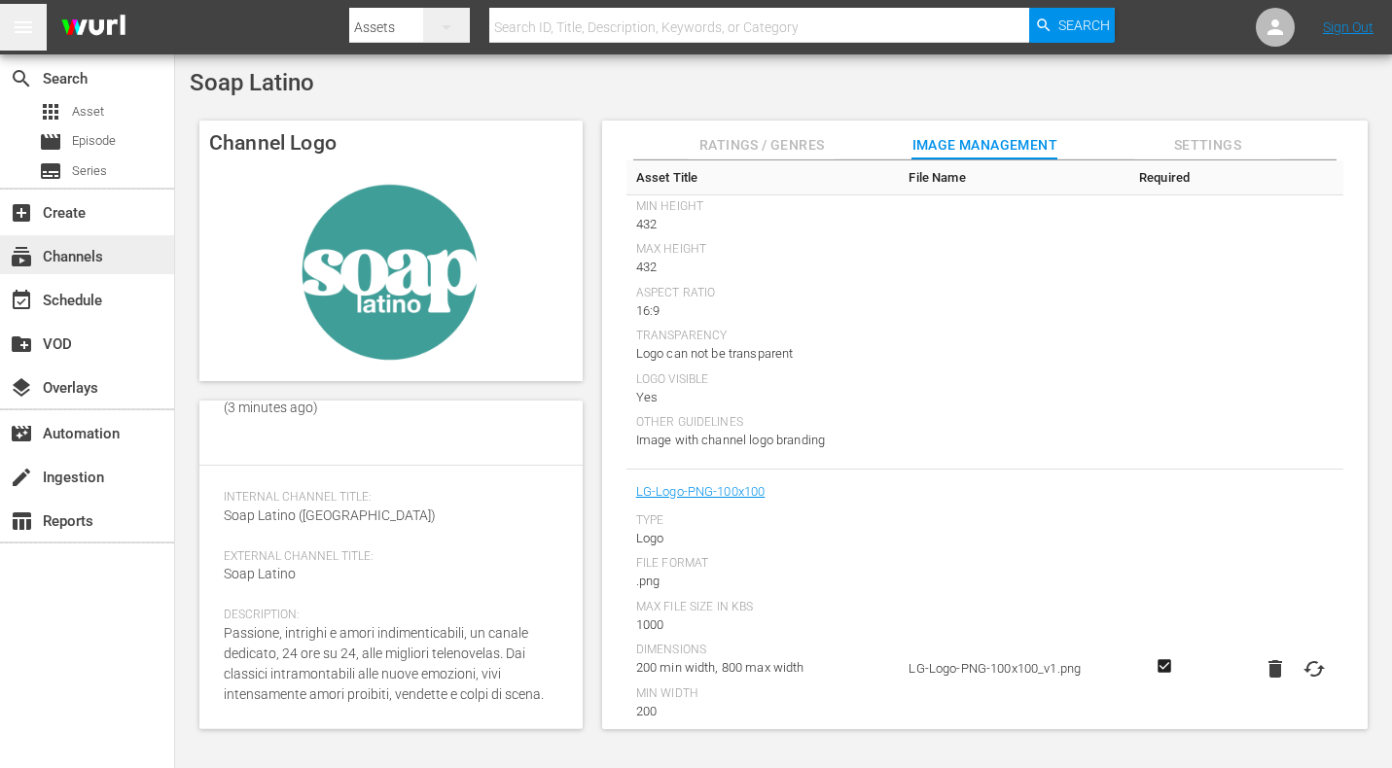
click at [102, 263] on div "subscriptions Channels" at bounding box center [54, 254] width 109 height 18
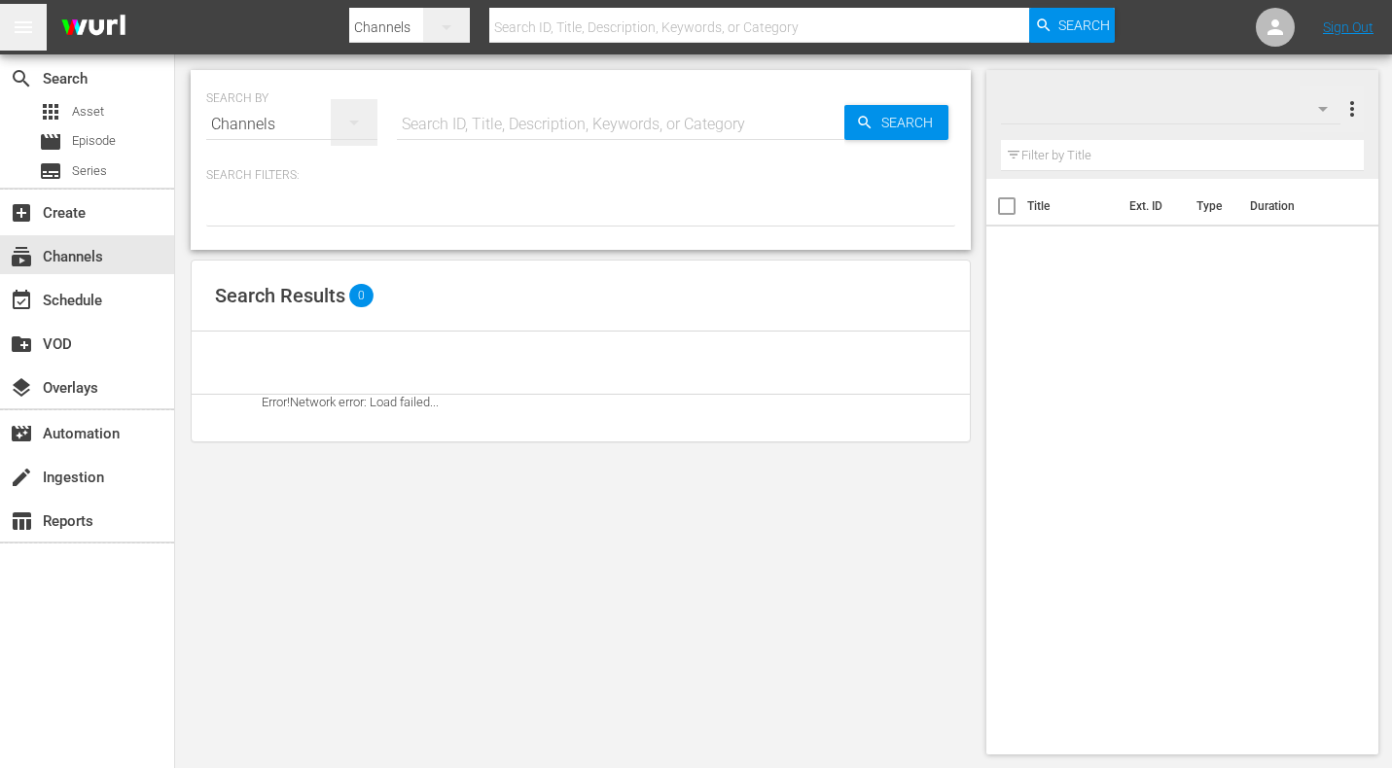
click at [555, 146] on input "text" at bounding box center [620, 124] width 447 height 47
type input "soap turco"
click at [882, 133] on span "Search" at bounding box center [910, 122] width 75 height 35
click at [894, 127] on span "Search" at bounding box center [910, 122] width 75 height 35
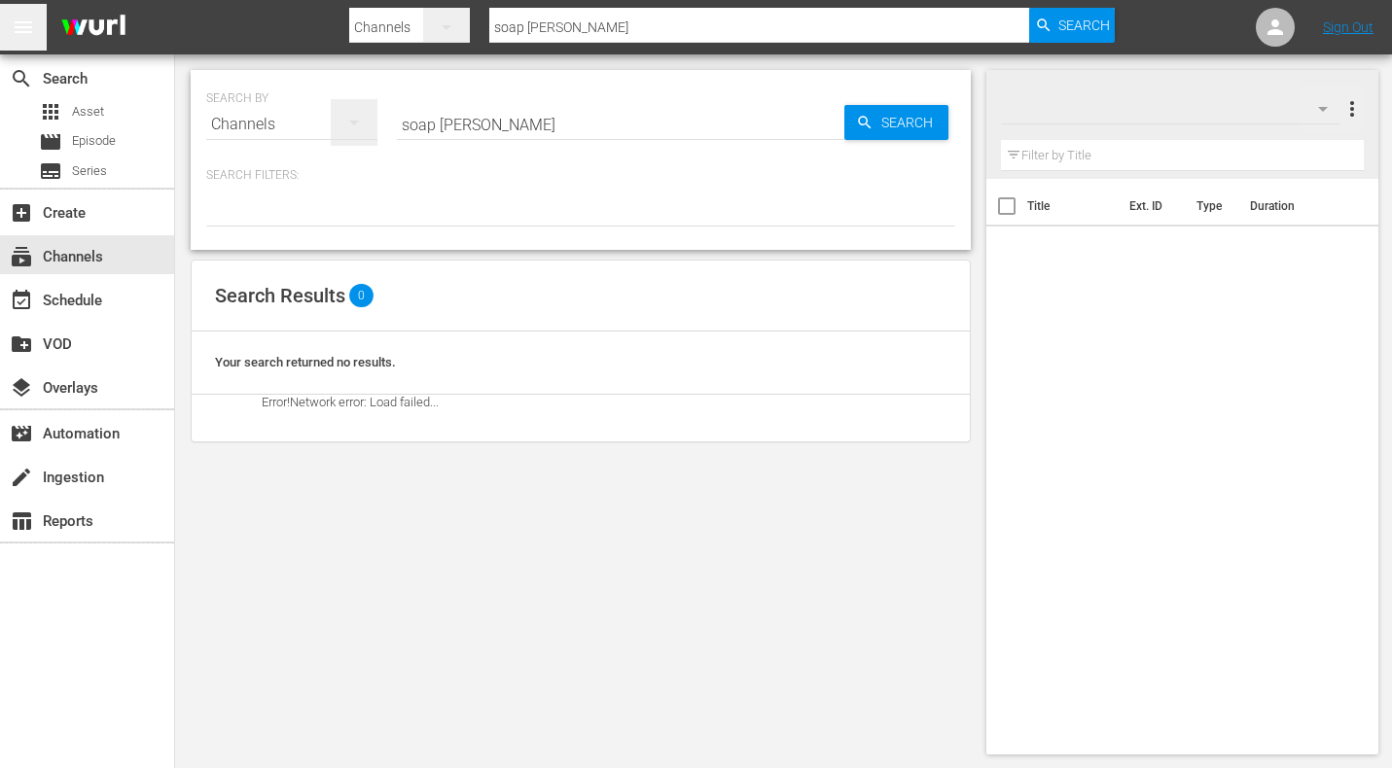
click at [528, 129] on input "soap turco" at bounding box center [620, 124] width 447 height 47
type input "soap"
click at [876, 132] on span "Search" at bounding box center [910, 122] width 75 height 35
type input "soap"
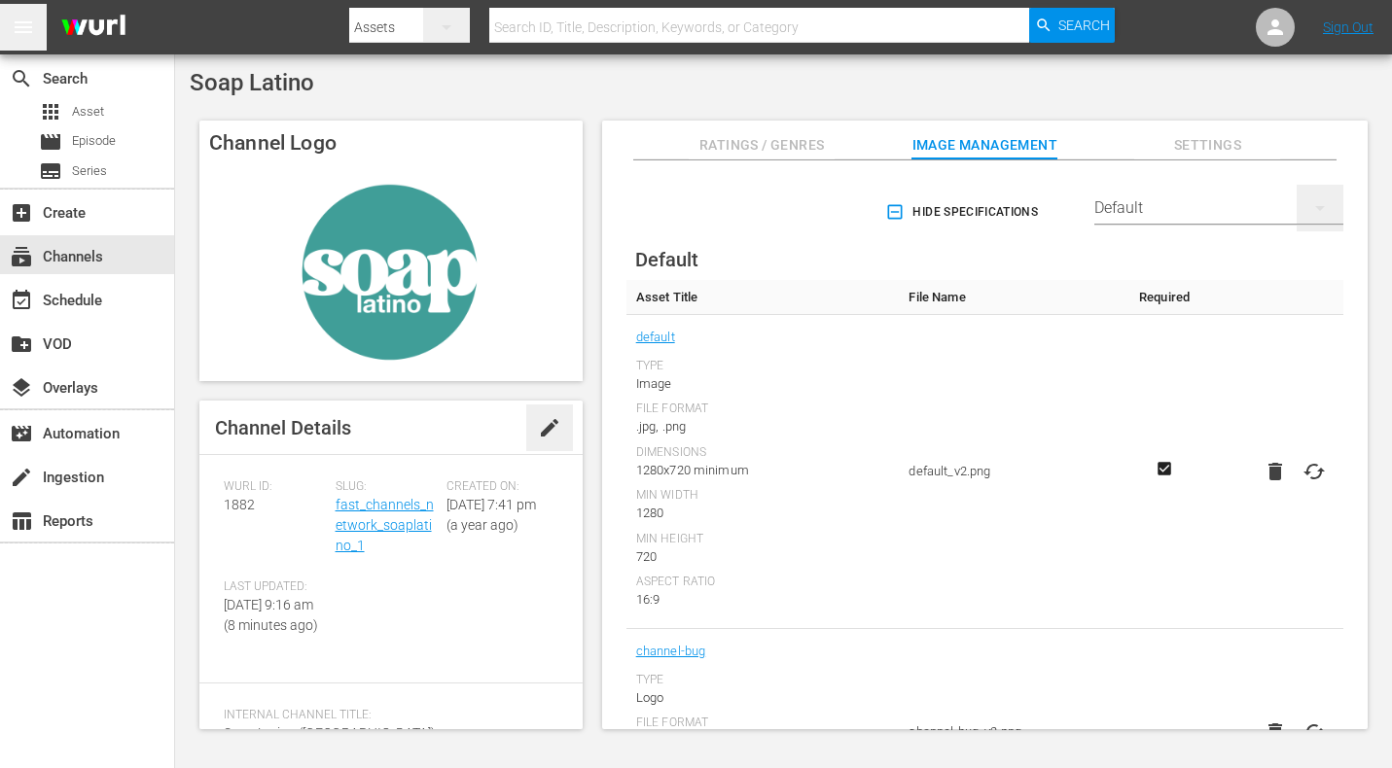
click at [1265, 208] on div "Default" at bounding box center [1218, 208] width 249 height 54
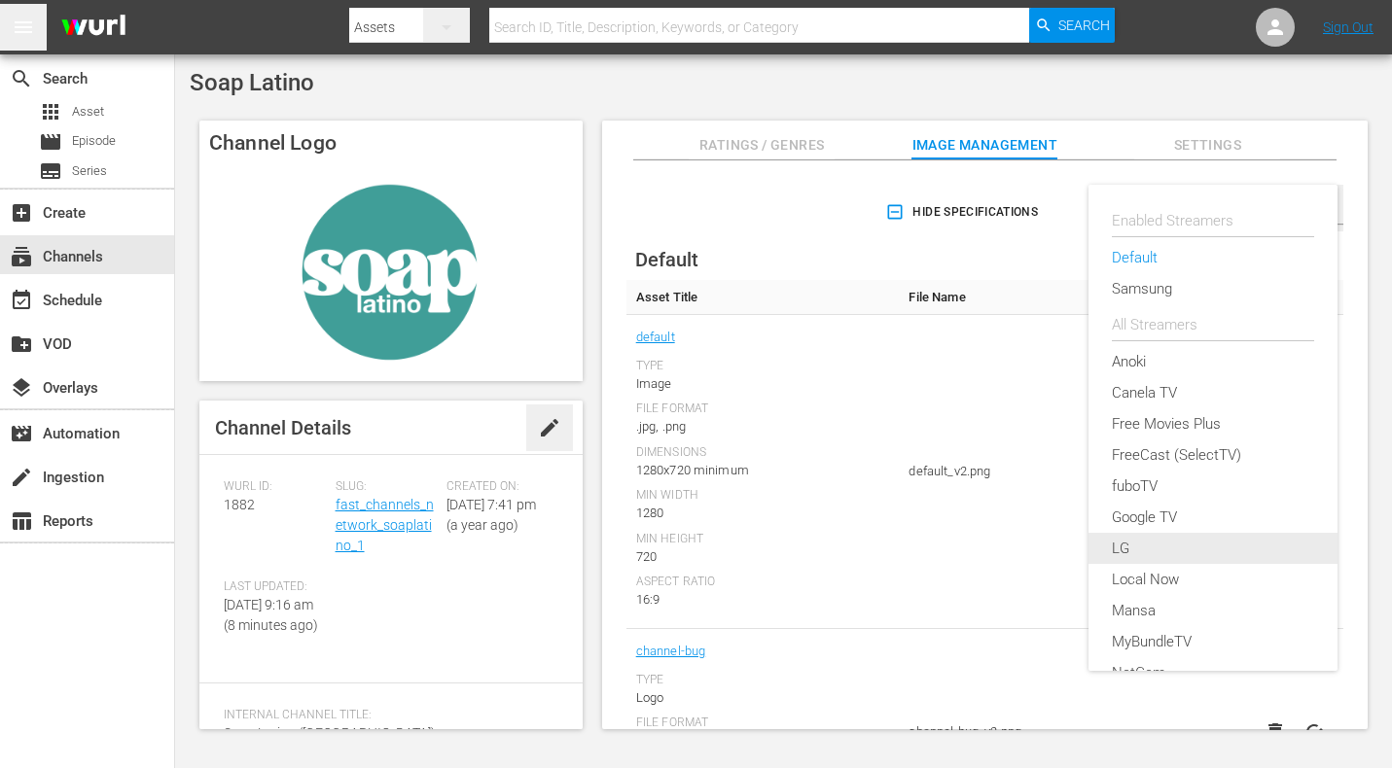
click at [1186, 547] on div "LG" at bounding box center [1213, 548] width 202 height 31
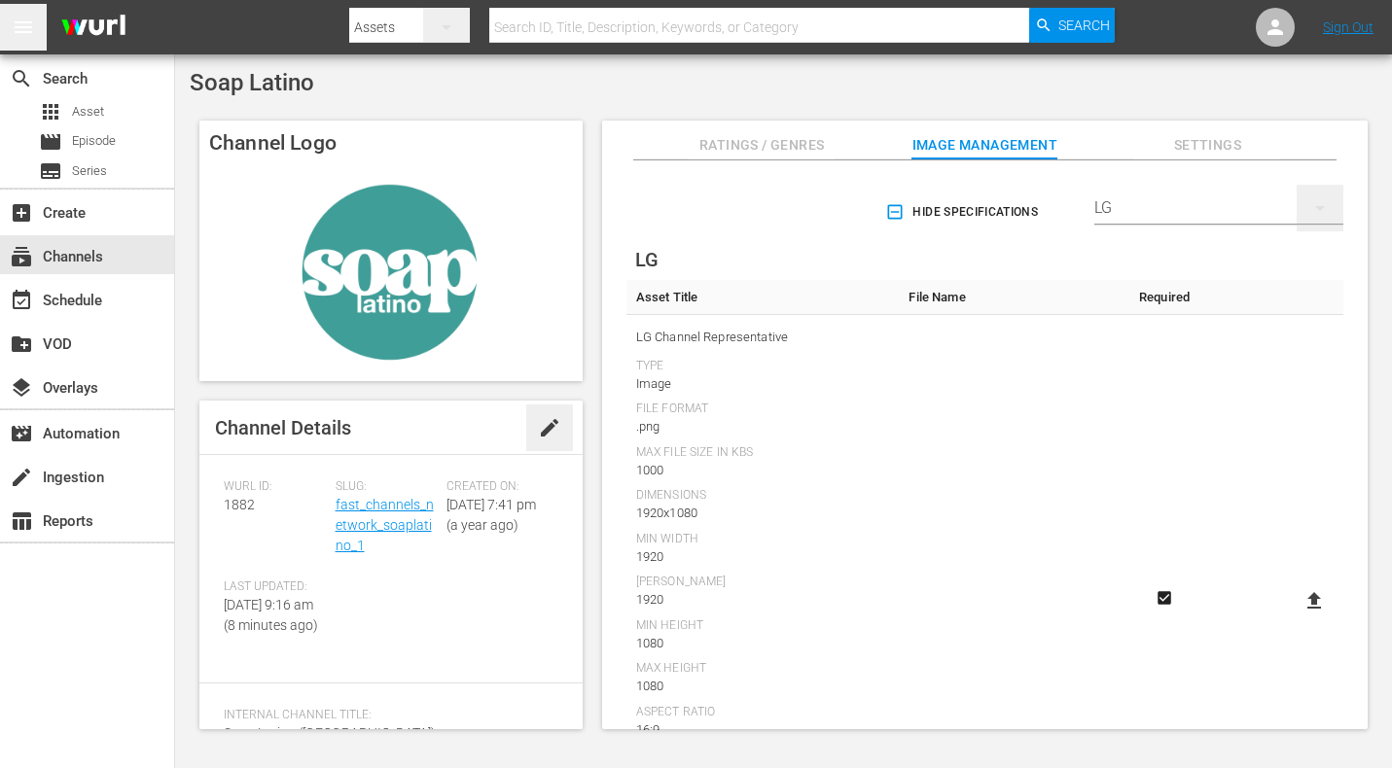
click at [1312, 593] on icon at bounding box center [1313, 600] width 23 height 23
click at [1295, 618] on input "file" at bounding box center [1294, 618] width 1 height 1
type input "C:\fakepath\AST - LG-Thumbnail.png"
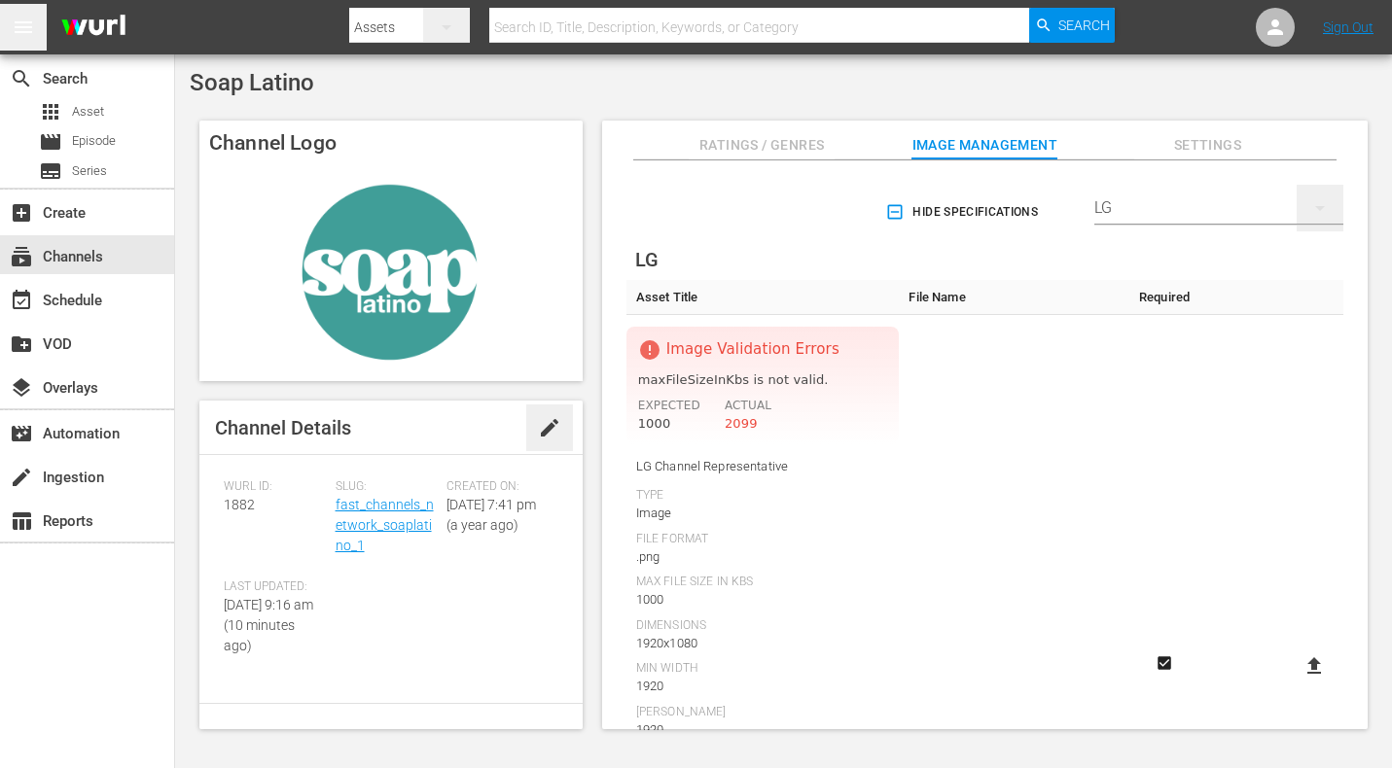
click at [1215, 98] on div "Soap Latino Channel Logo Channel Details edit Wurl ID: 1882 Slug: fast_channels…" at bounding box center [783, 404] width 1217 height 701
click at [72, 263] on div "subscriptions Channels" at bounding box center [54, 254] width 109 height 18
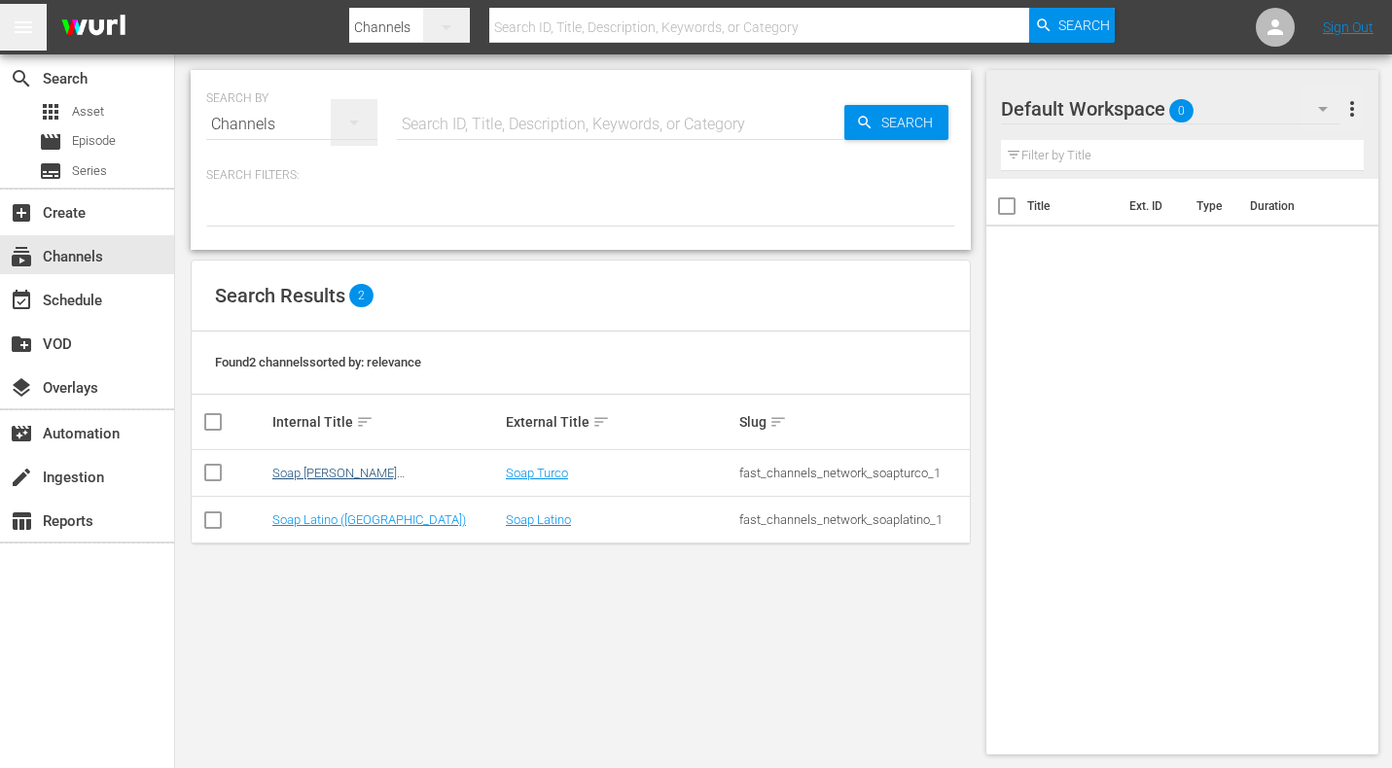
click at [280, 476] on link "Soap Turco (Italy)" at bounding box center [338, 480] width 132 height 29
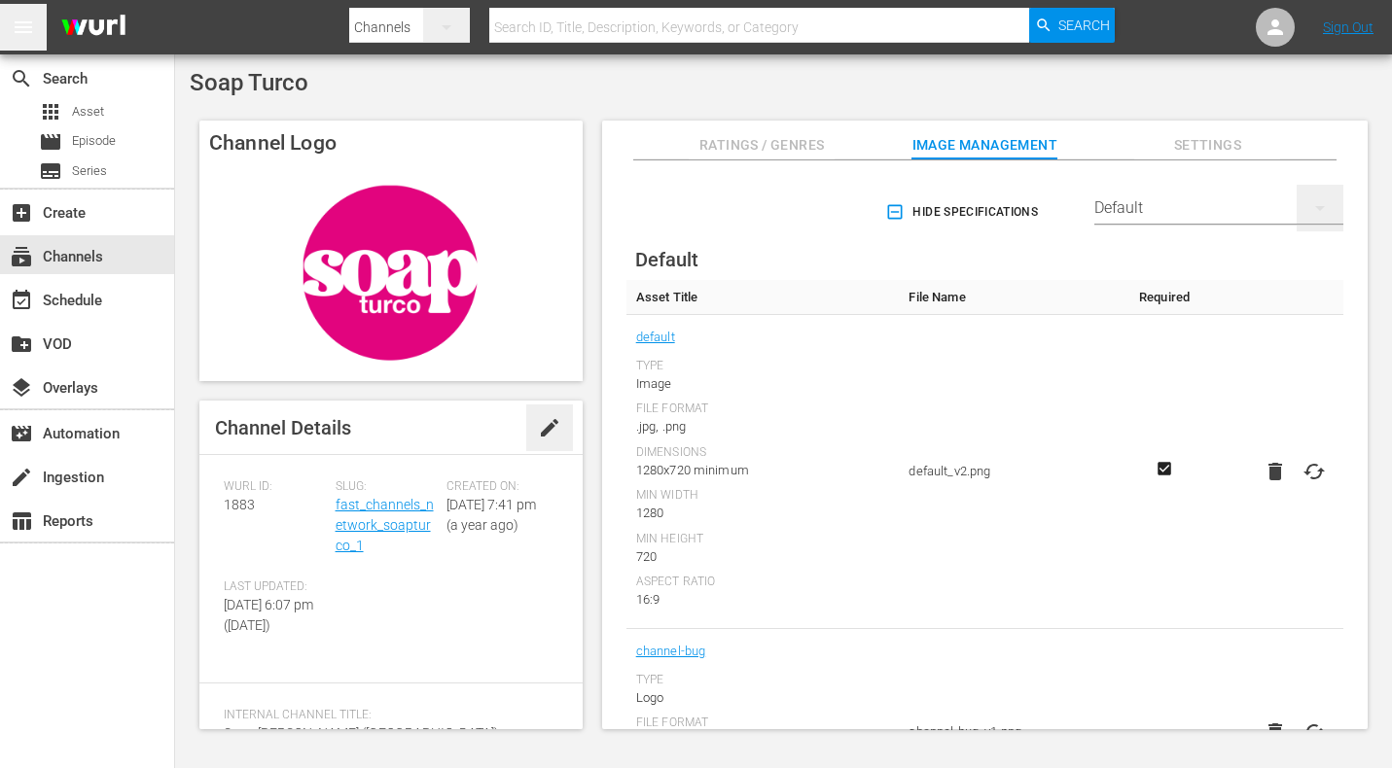
click at [1200, 205] on div "Default" at bounding box center [1218, 208] width 249 height 54
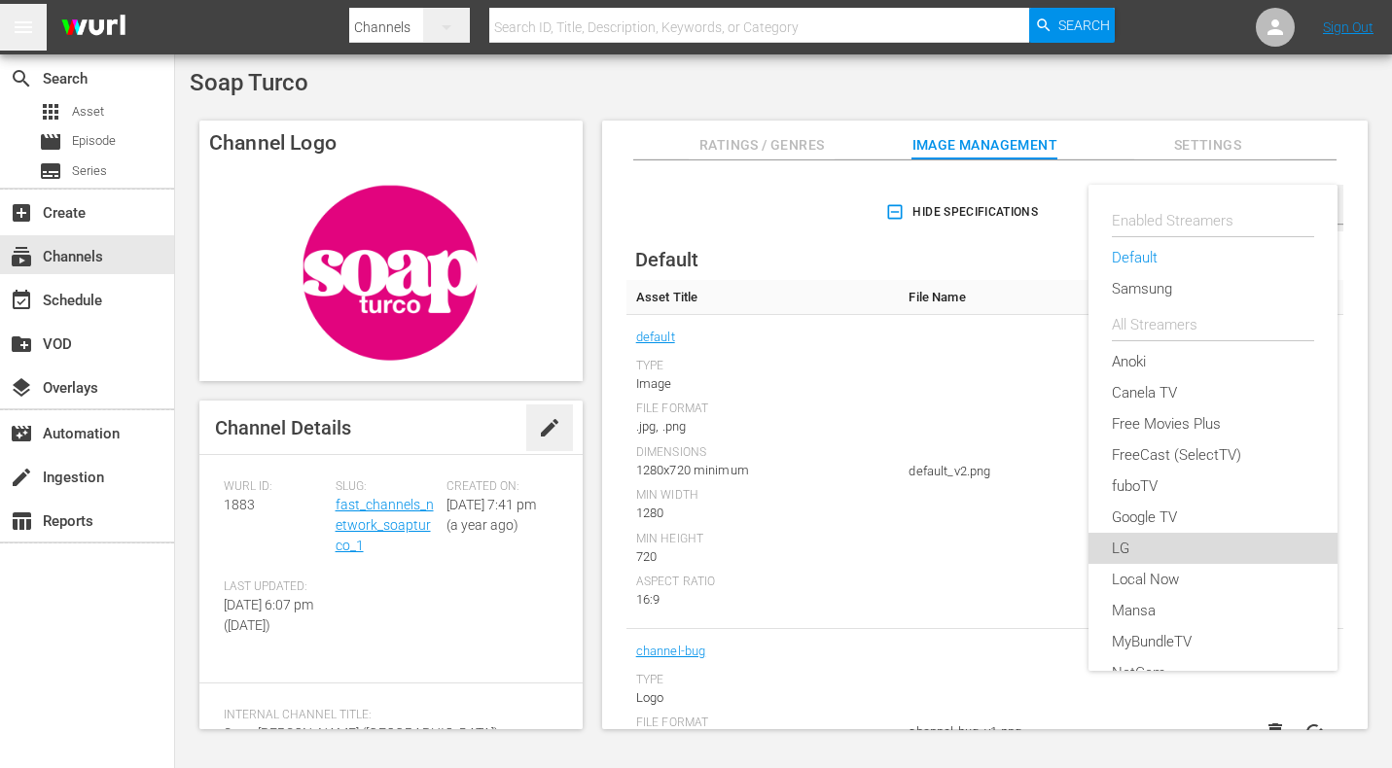
click at [1170, 547] on div "LG" at bounding box center [1213, 548] width 202 height 31
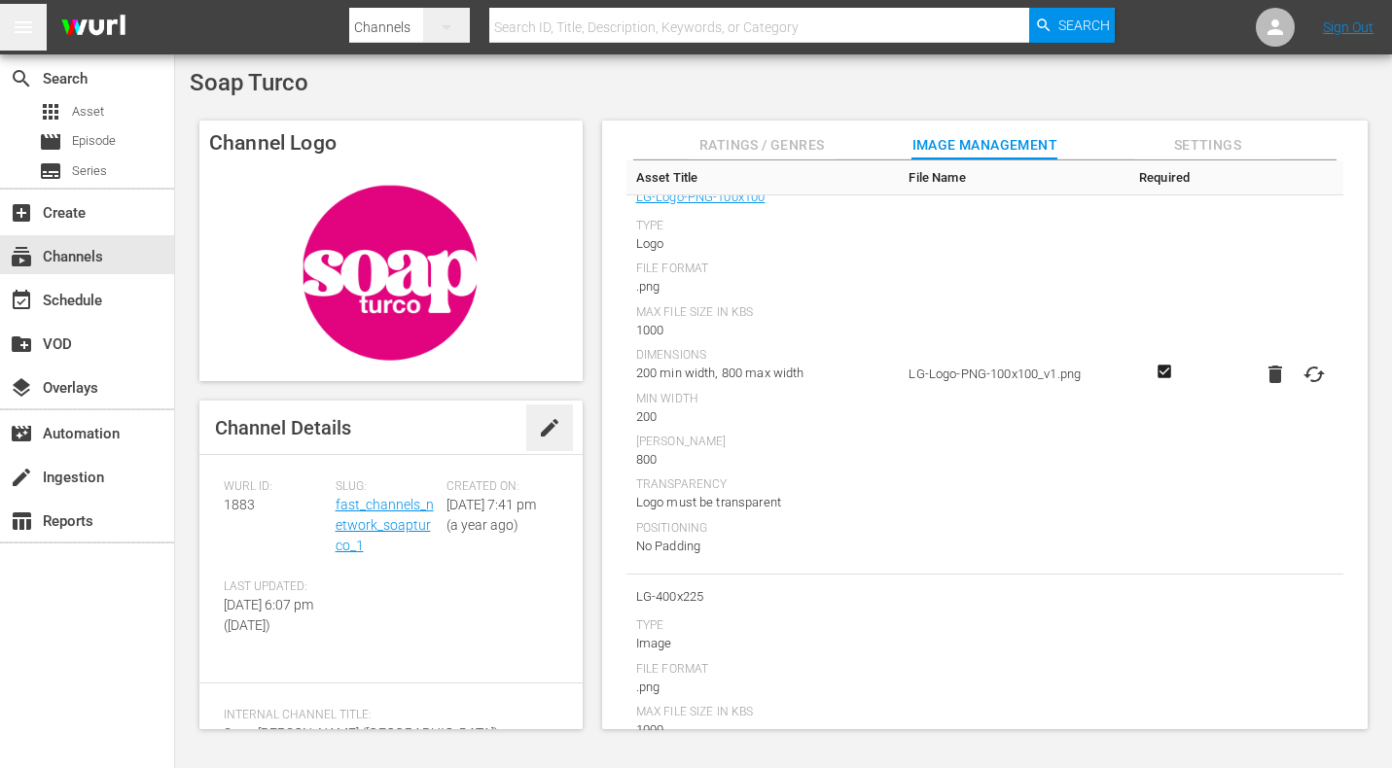
scroll to position [2426, 0]
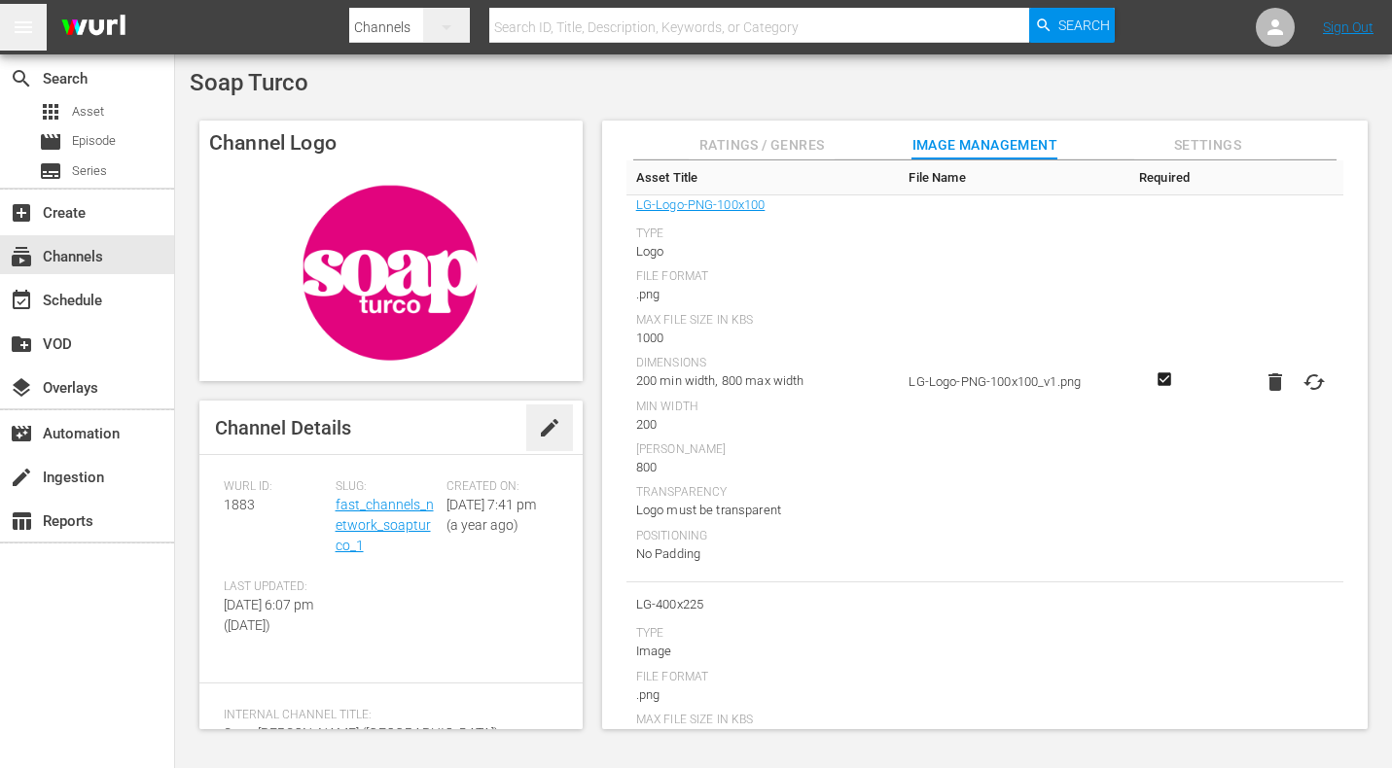
click at [998, 293] on td "LG-Logo-PNG-100x100_v1.png" at bounding box center [1014, 383] width 230 height 401
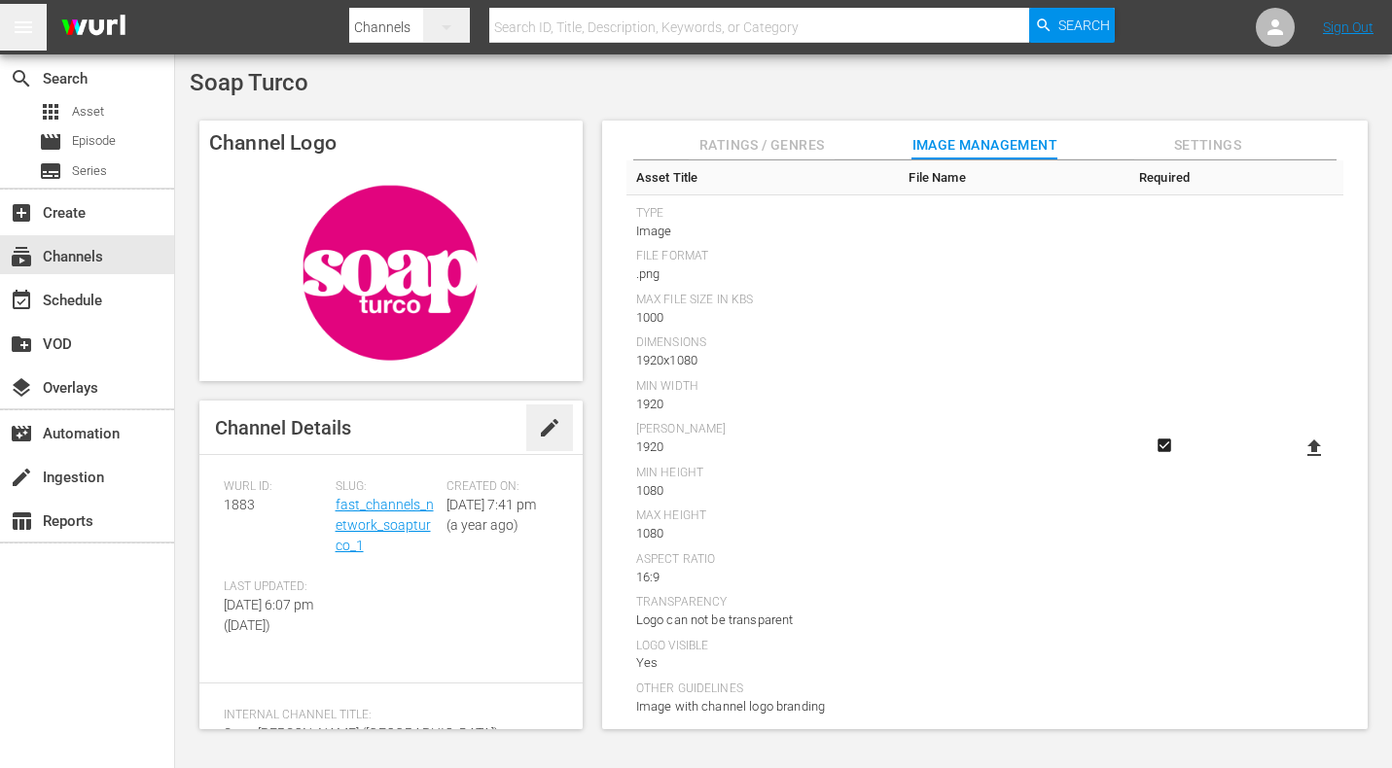
scroll to position [0, 0]
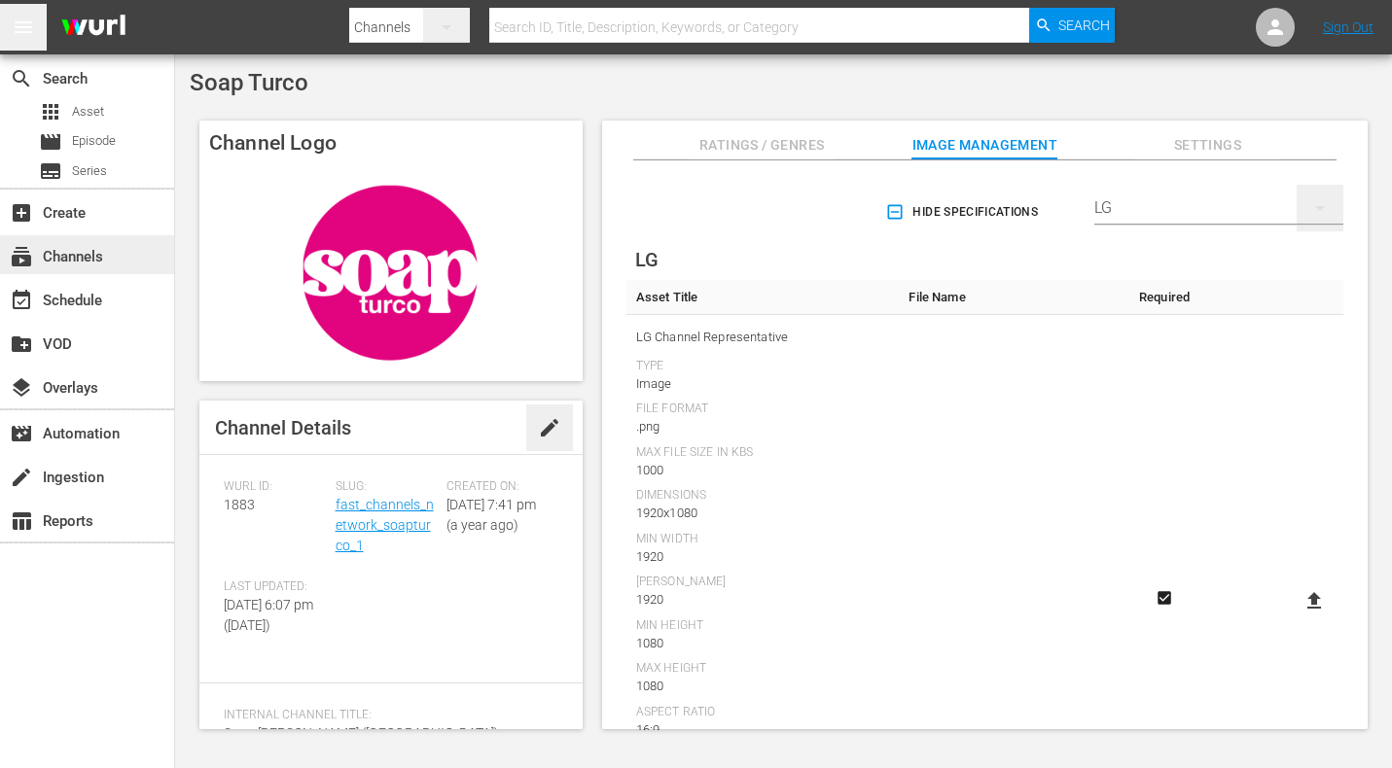
click at [122, 251] on div "subscriptions Channels" at bounding box center [87, 254] width 174 height 39
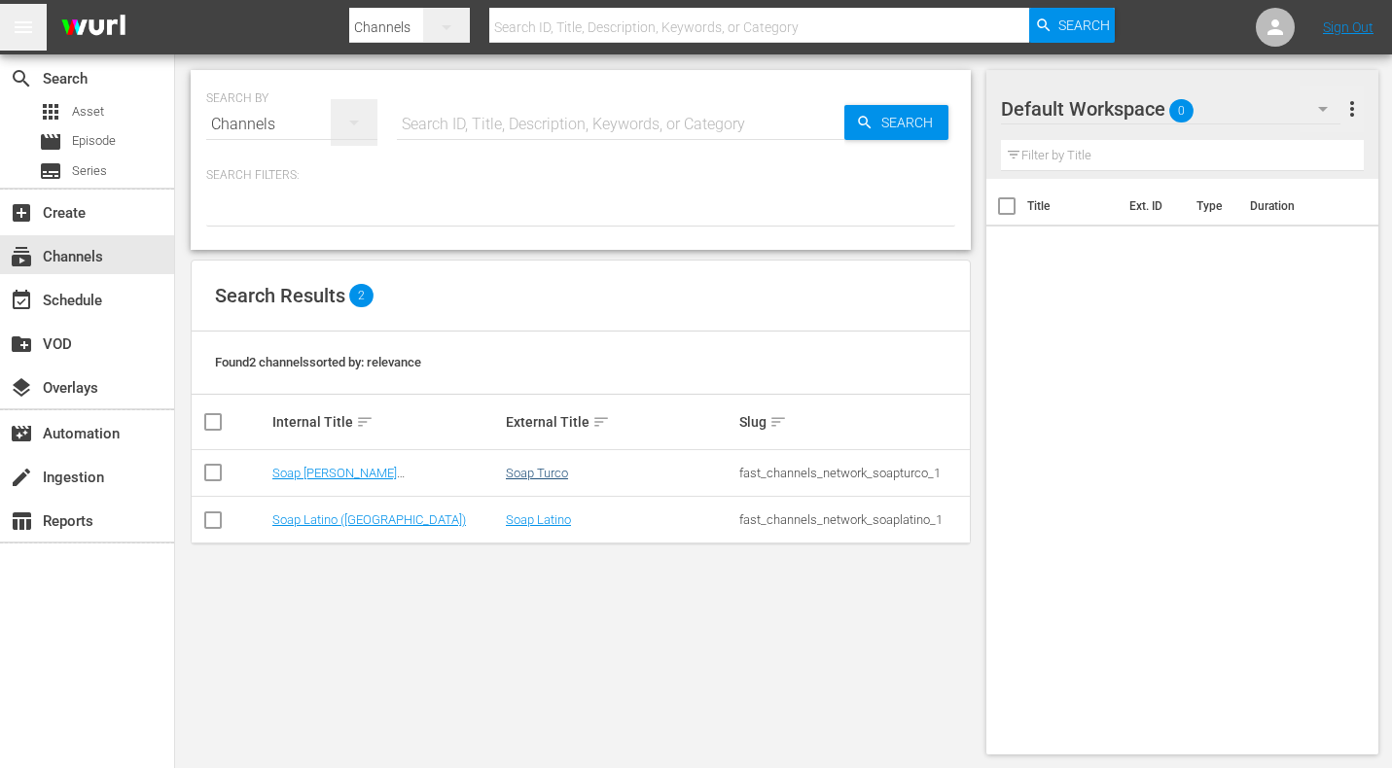
click at [539, 474] on link "Soap Turco" at bounding box center [537, 473] width 62 height 15
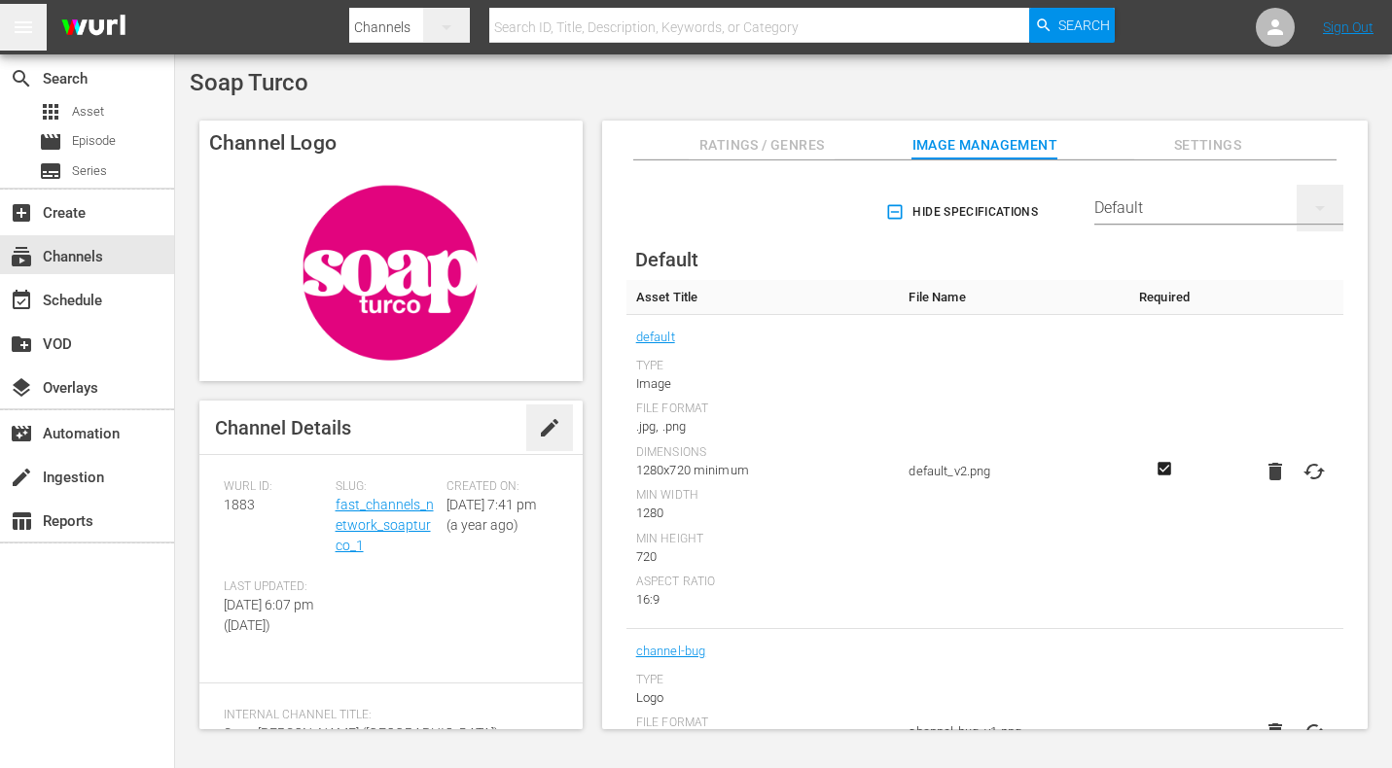
click at [1124, 207] on div "Default" at bounding box center [1218, 208] width 249 height 54
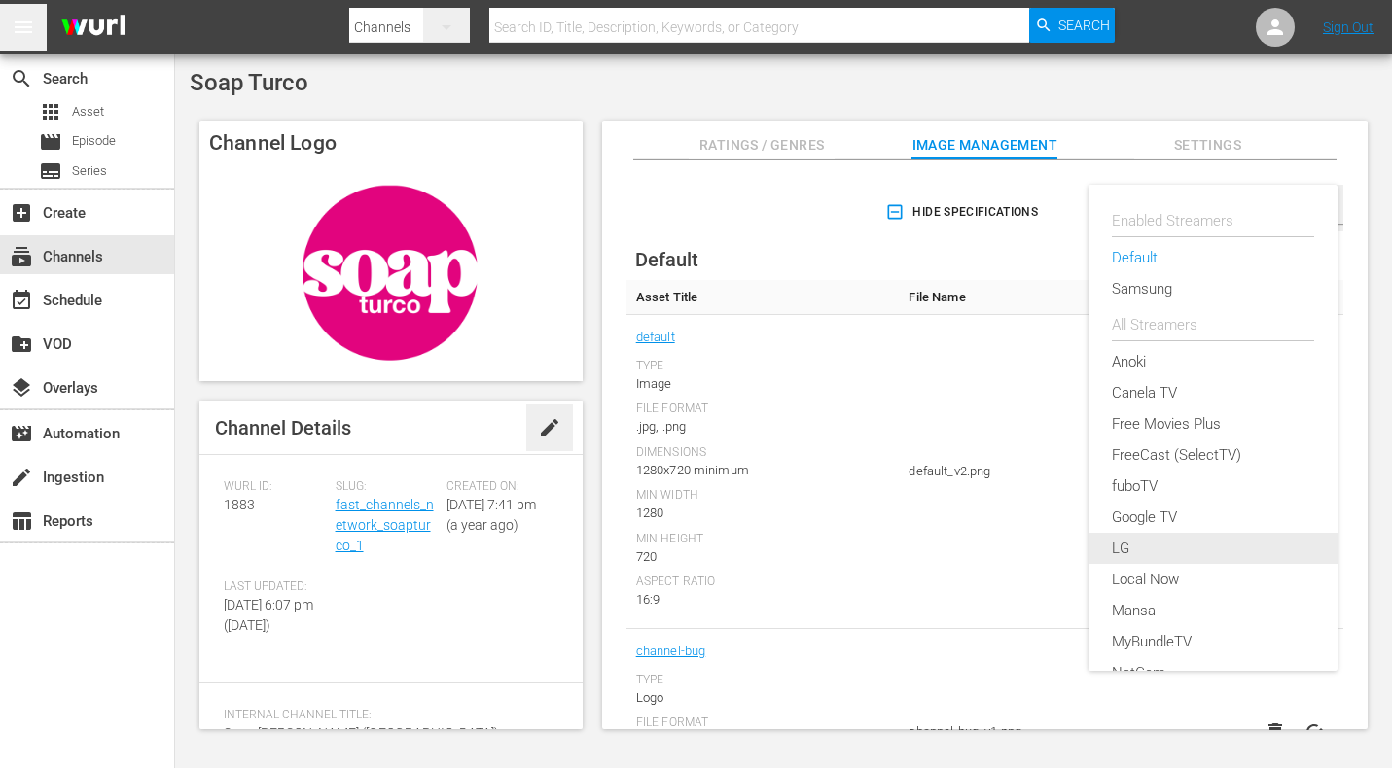
click at [1159, 540] on div "LG" at bounding box center [1213, 548] width 202 height 31
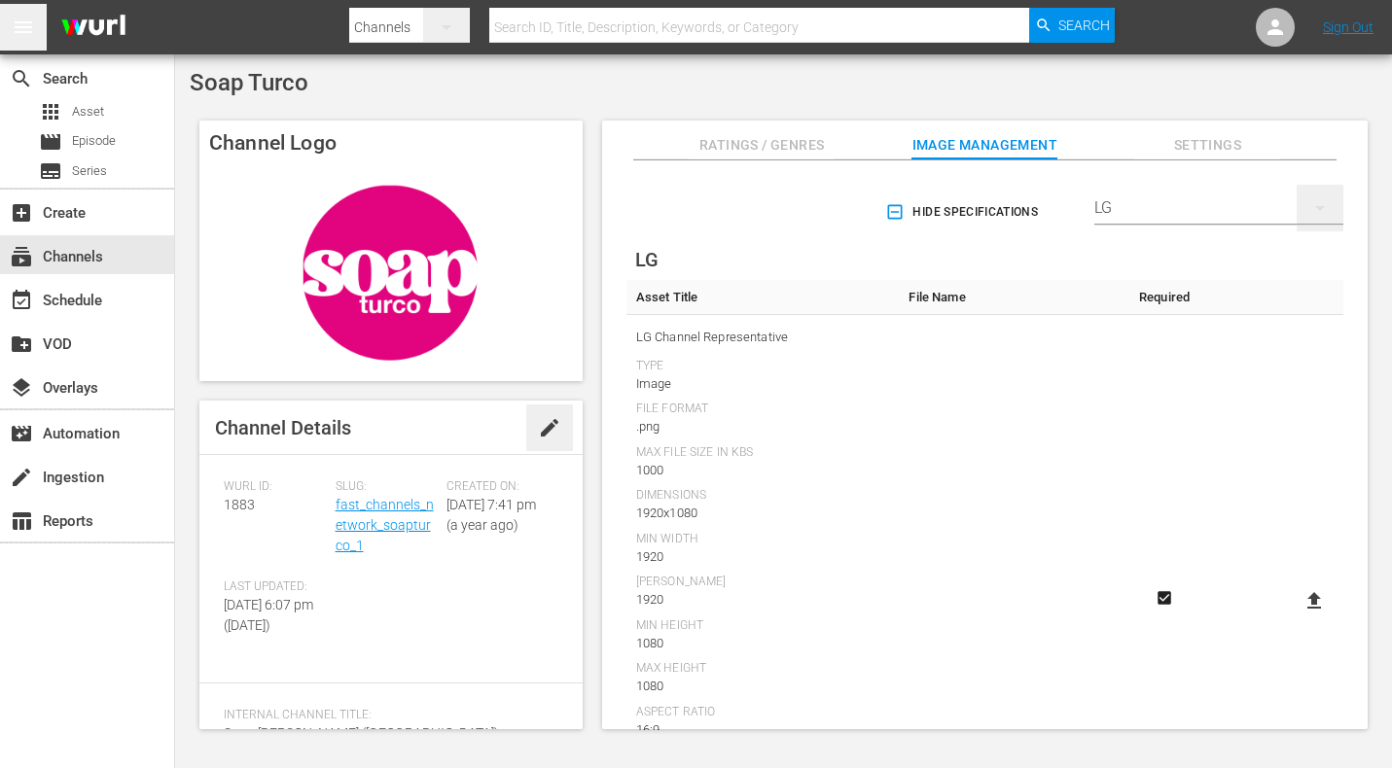
click at [1307, 592] on icon at bounding box center [1314, 600] width 14 height 17
click at [1295, 618] on input "file" at bounding box center [1294, 618] width 1 height 1
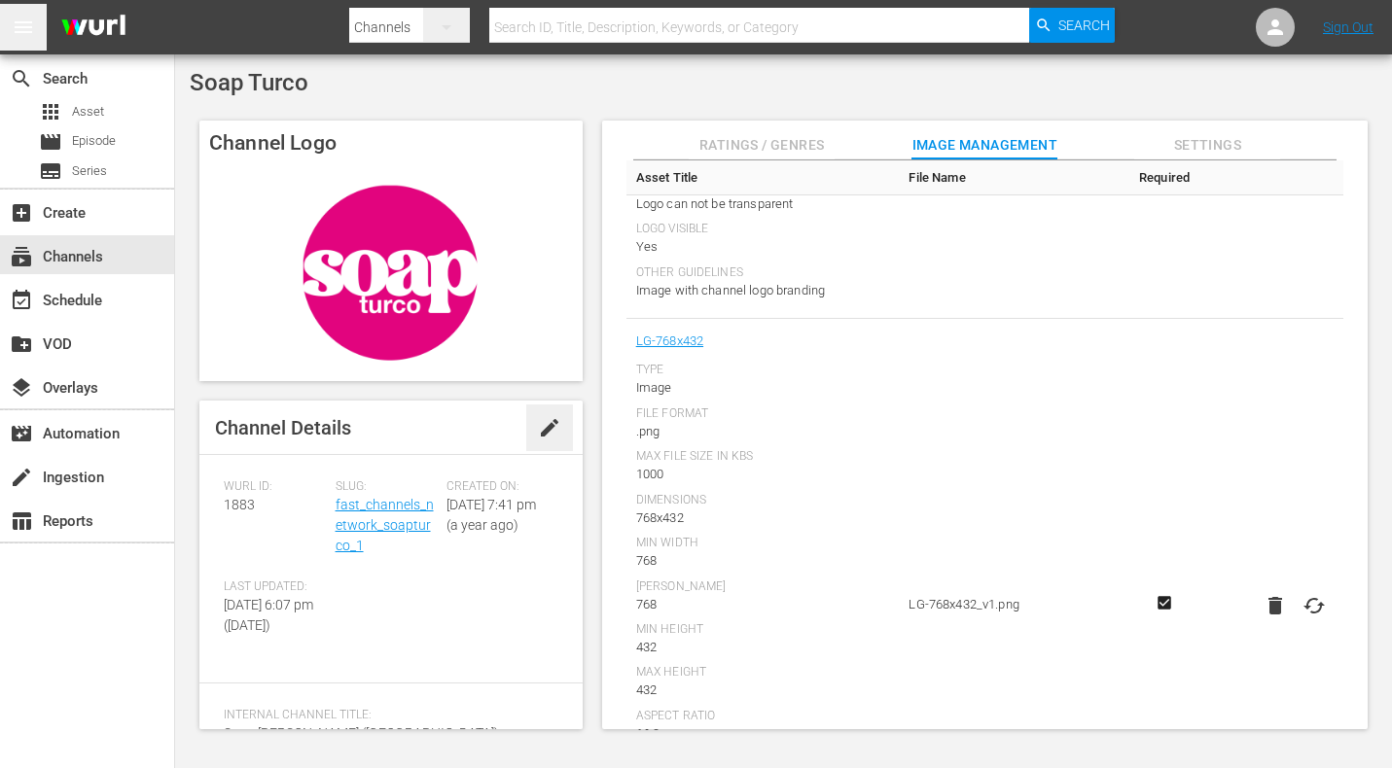
scroll to position [1718, 0]
click at [1304, 592] on icon at bounding box center [1313, 603] width 23 height 23
click at [1295, 620] on input "file" at bounding box center [1294, 620] width 1 height 1
type input "C:\fakepath\LOML - LG-768x432.png"
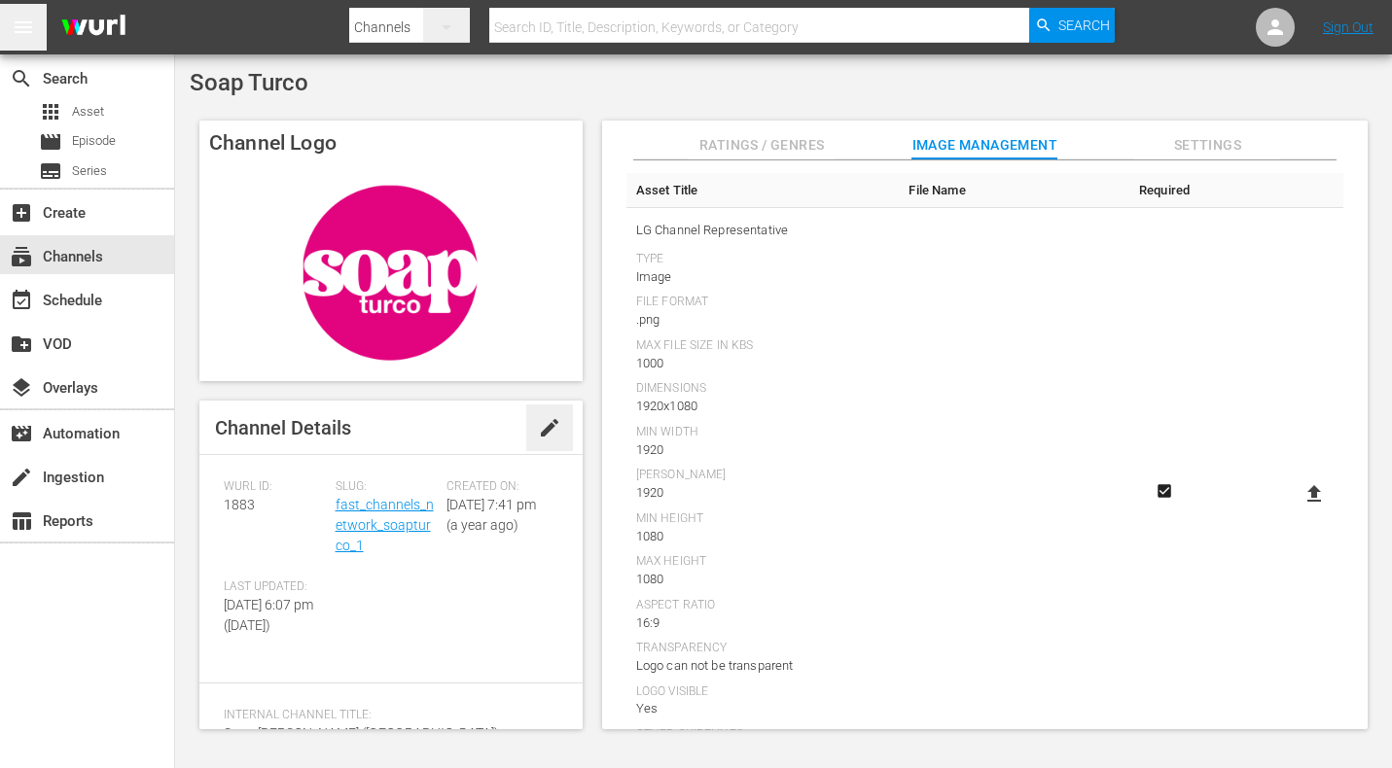
scroll to position [121, 0]
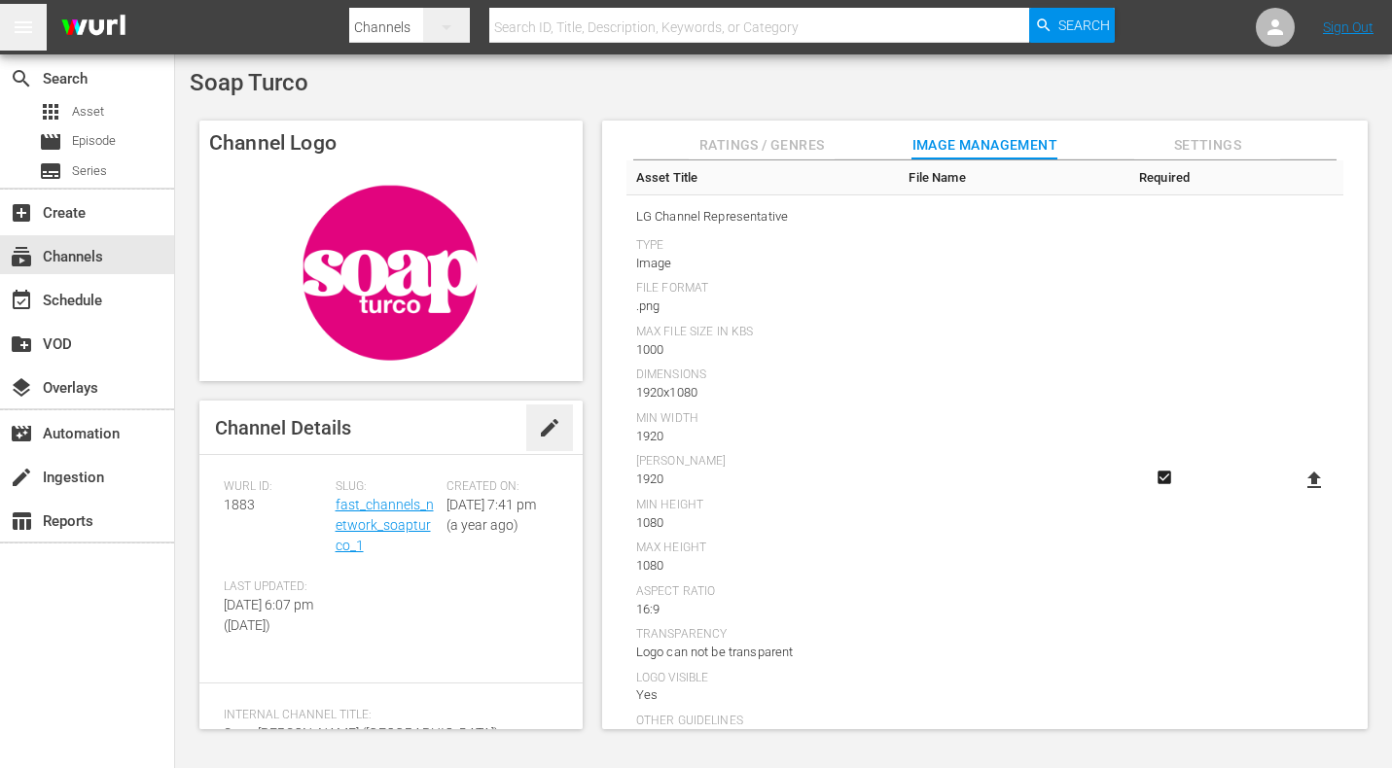
click at [1316, 469] on icon at bounding box center [1313, 480] width 23 height 23
click at [1295, 497] on input "file" at bounding box center [1294, 497] width 1 height 1
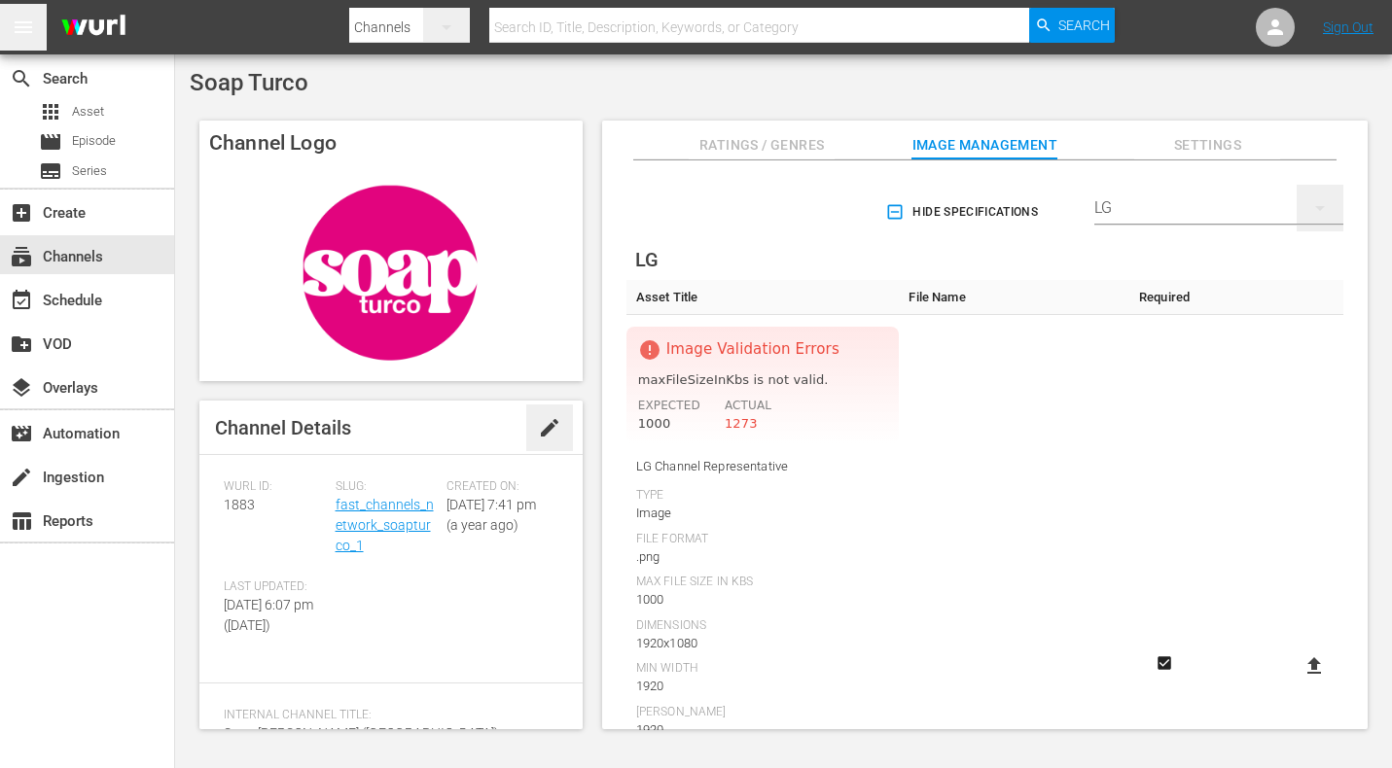
scroll to position [0, 0]
click at [1322, 649] on label at bounding box center [1313, 666] width 39 height 35
click at [1295, 683] on input "file" at bounding box center [1294, 683] width 1 height 1
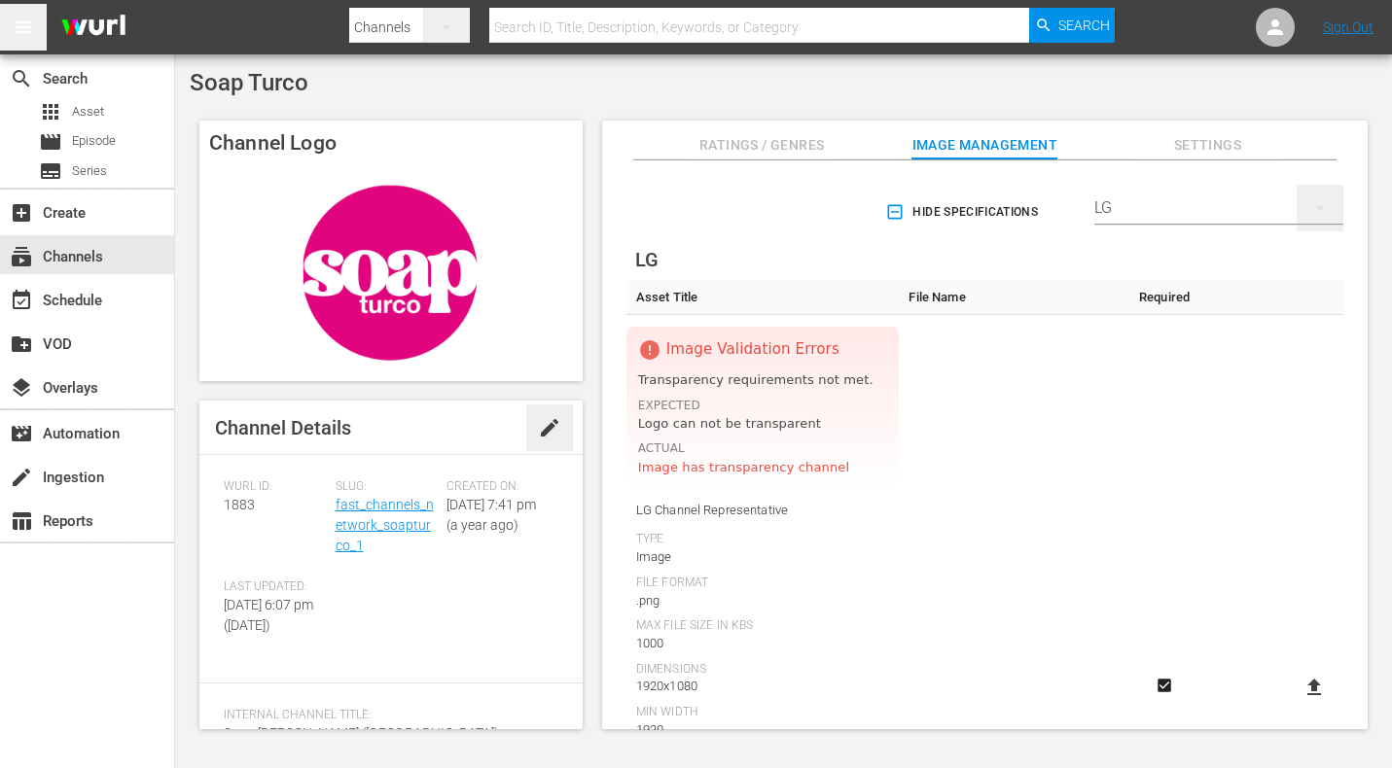
click at [1305, 676] on icon at bounding box center [1313, 687] width 23 height 23
click at [1295, 704] on input "file" at bounding box center [1294, 704] width 1 height 1
click at [1033, 421] on td at bounding box center [1014, 688] width 230 height 747
click at [1307, 679] on icon at bounding box center [1314, 687] width 14 height 17
click at [1295, 704] on input "file" at bounding box center [1294, 704] width 1 height 1
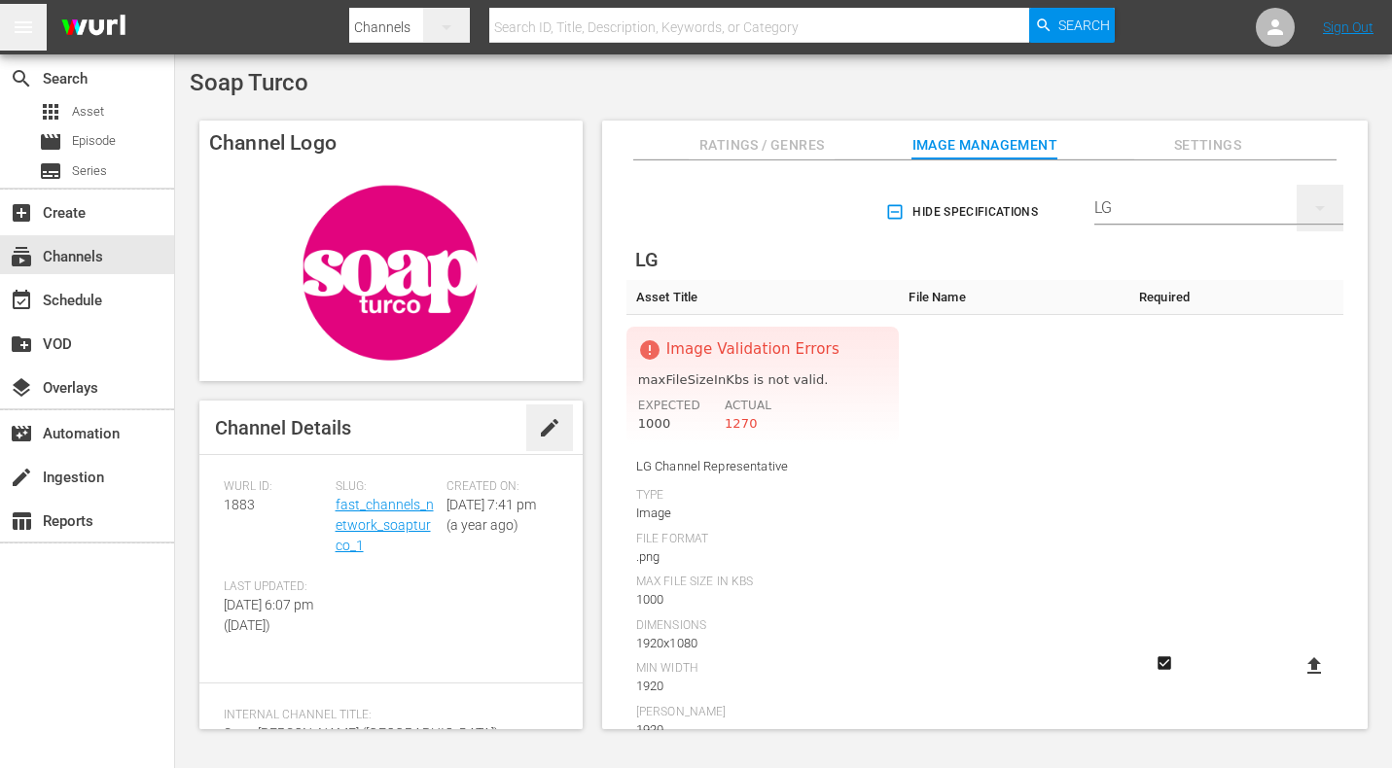
click at [1310, 657] on icon at bounding box center [1314, 665] width 14 height 17
click at [1295, 683] on input "file" at bounding box center [1294, 683] width 1 height 1
click at [1051, 473] on td at bounding box center [1014, 666] width 230 height 703
click at [1310, 657] on icon at bounding box center [1314, 665] width 14 height 17
click at [1295, 683] on input "file" at bounding box center [1294, 683] width 1 height 1
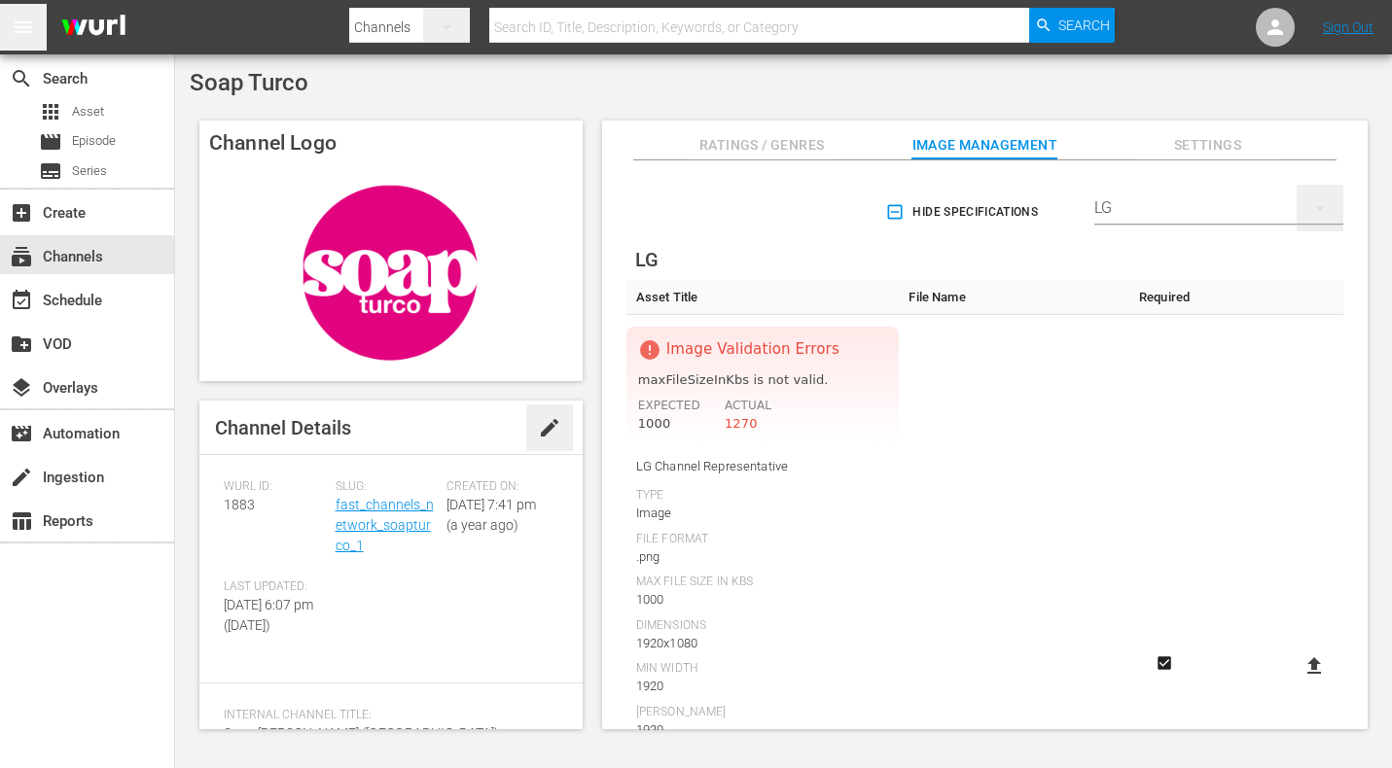
click at [1309, 655] on icon at bounding box center [1313, 666] width 23 height 23
click at [1295, 683] on input "file" at bounding box center [1294, 683] width 1 height 1
type input "C:\fakepath\LOML - LG-Thumbnail2.png"
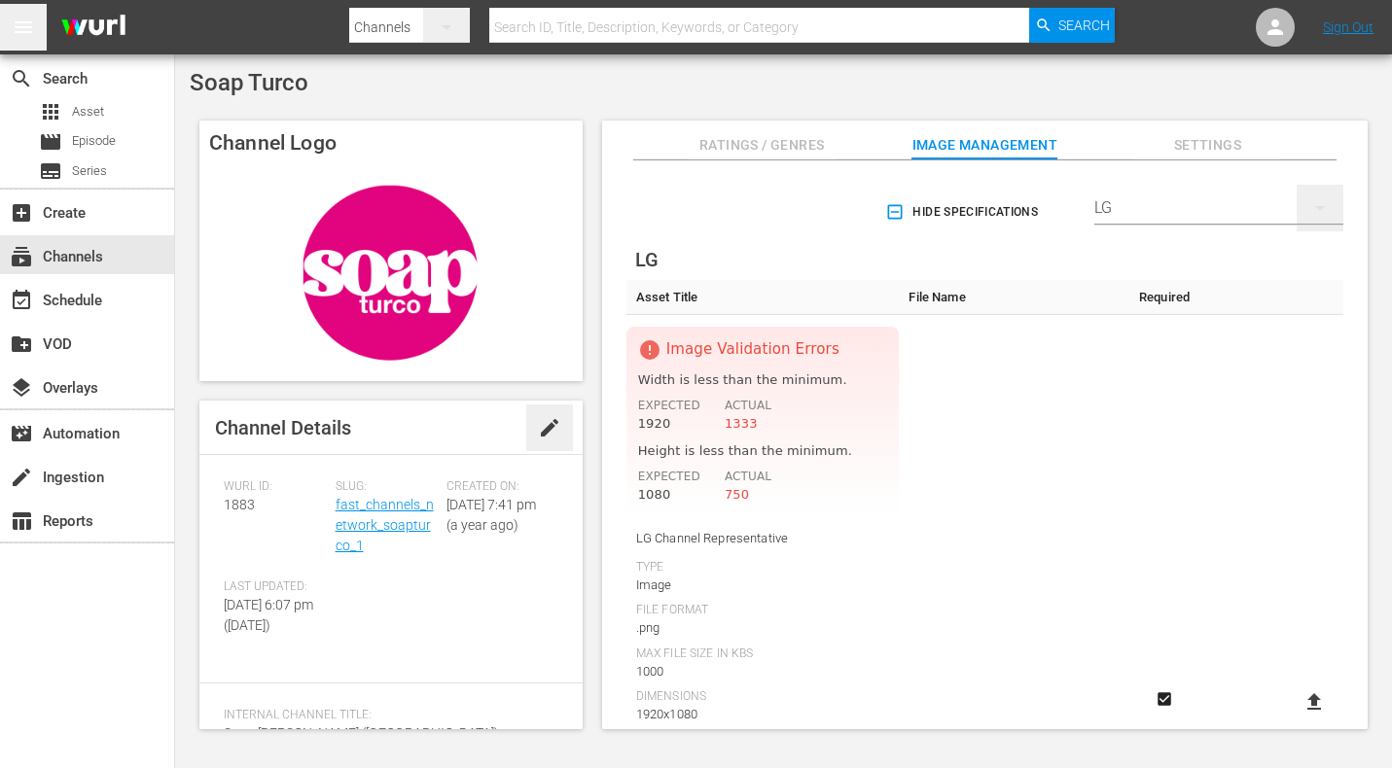
click at [1154, 468] on td at bounding box center [1164, 702] width 70 height 774
click at [1308, 691] on icon at bounding box center [1313, 702] width 23 height 23
click at [1295, 719] on input "file" at bounding box center [1294, 719] width 1 height 1
